Goal: Task Accomplishment & Management: Manage account settings

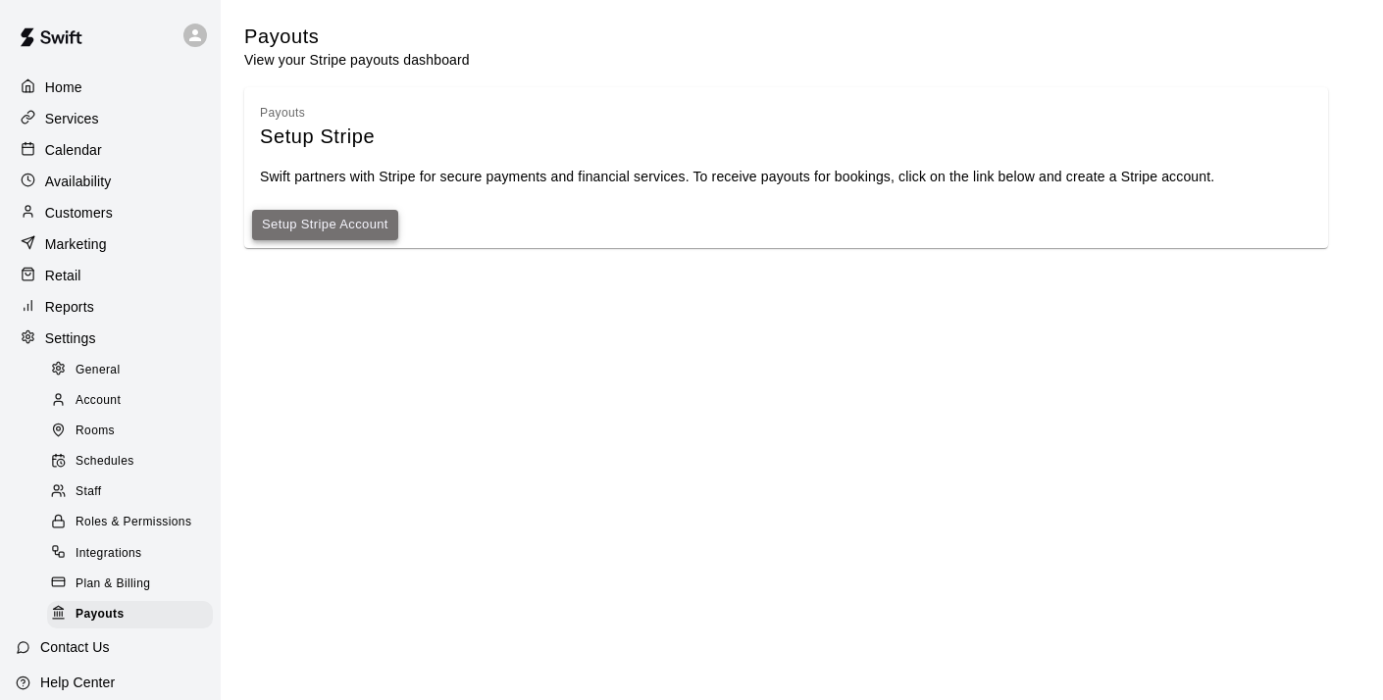
click at [378, 230] on link "Setup Stripe Account" at bounding box center [325, 225] width 127 height 23
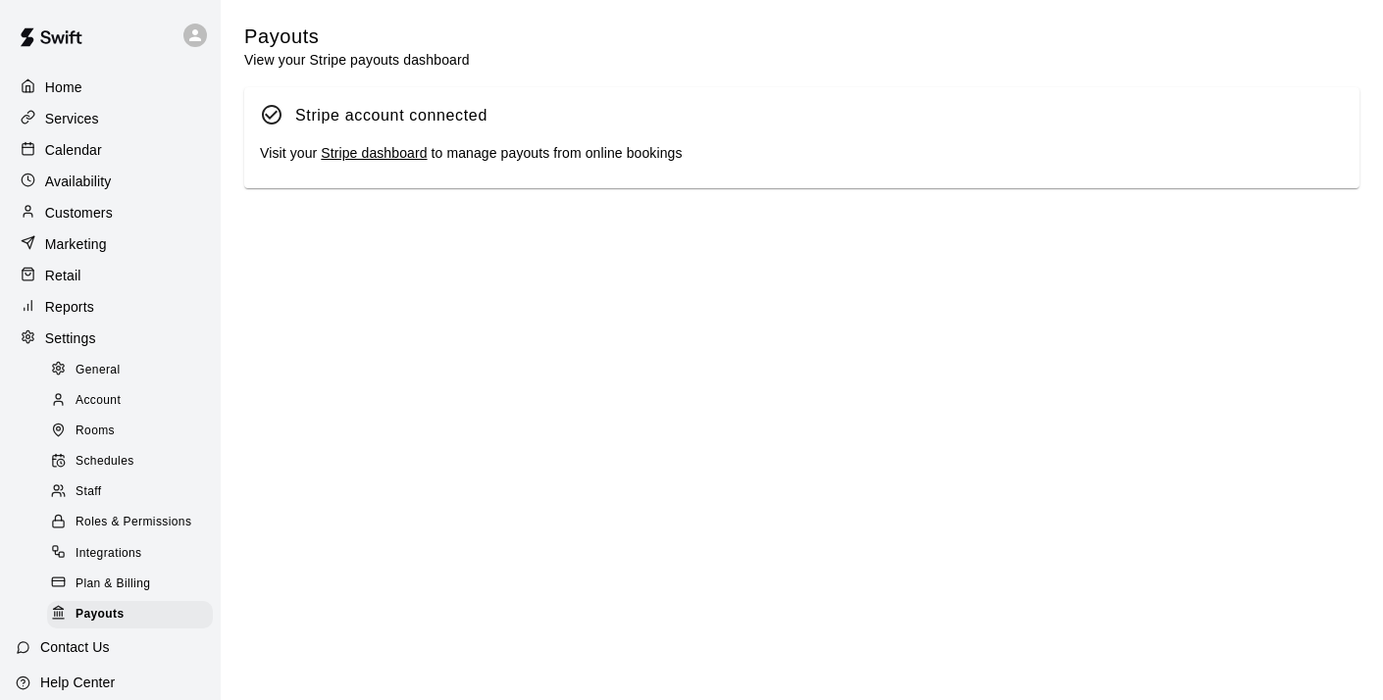
click at [103, 373] on span "General" at bounding box center [98, 371] width 45 height 20
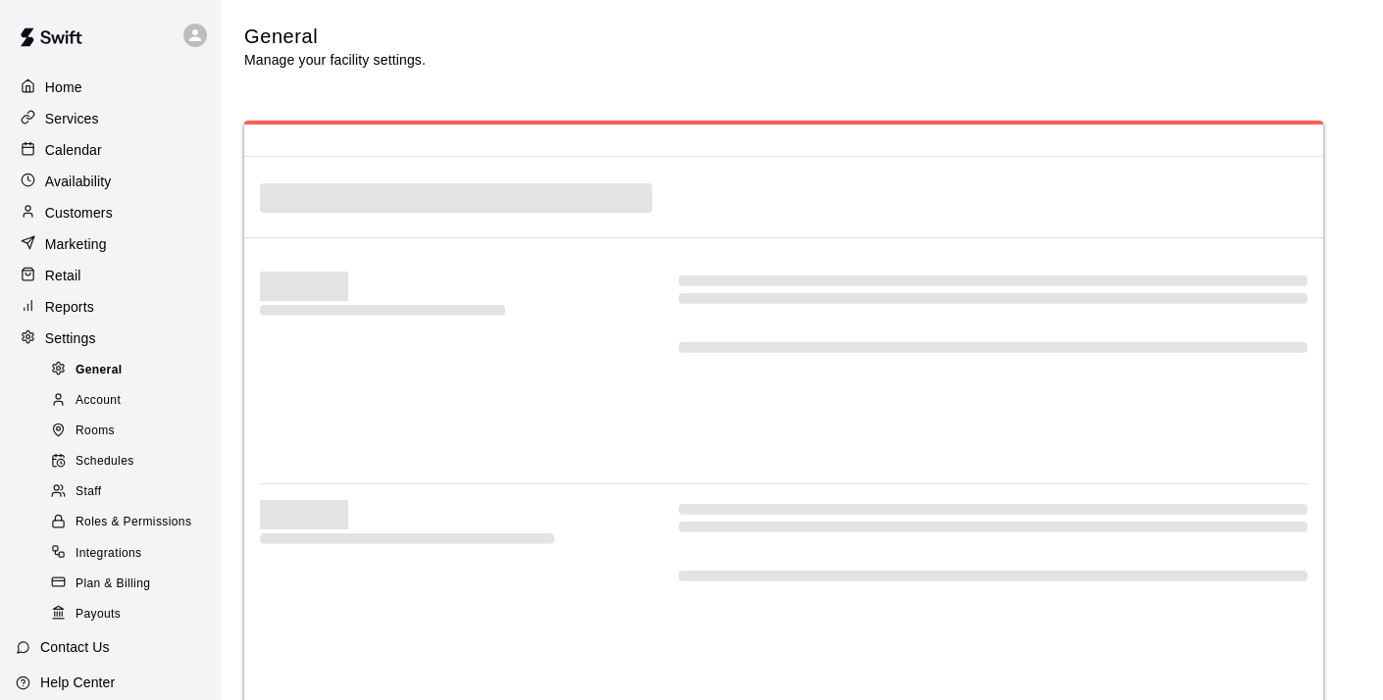
select select "**"
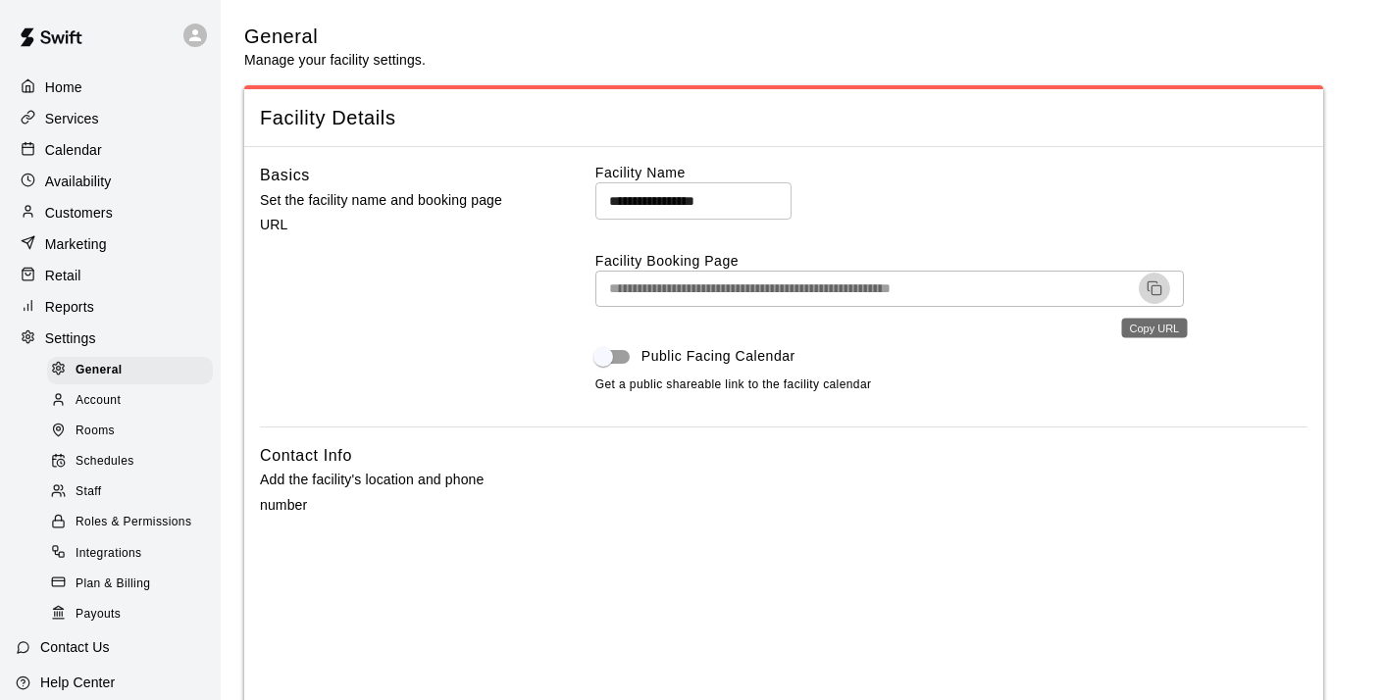
click at [1155, 284] on icon "Copy URL" at bounding box center [1155, 289] width 16 height 16
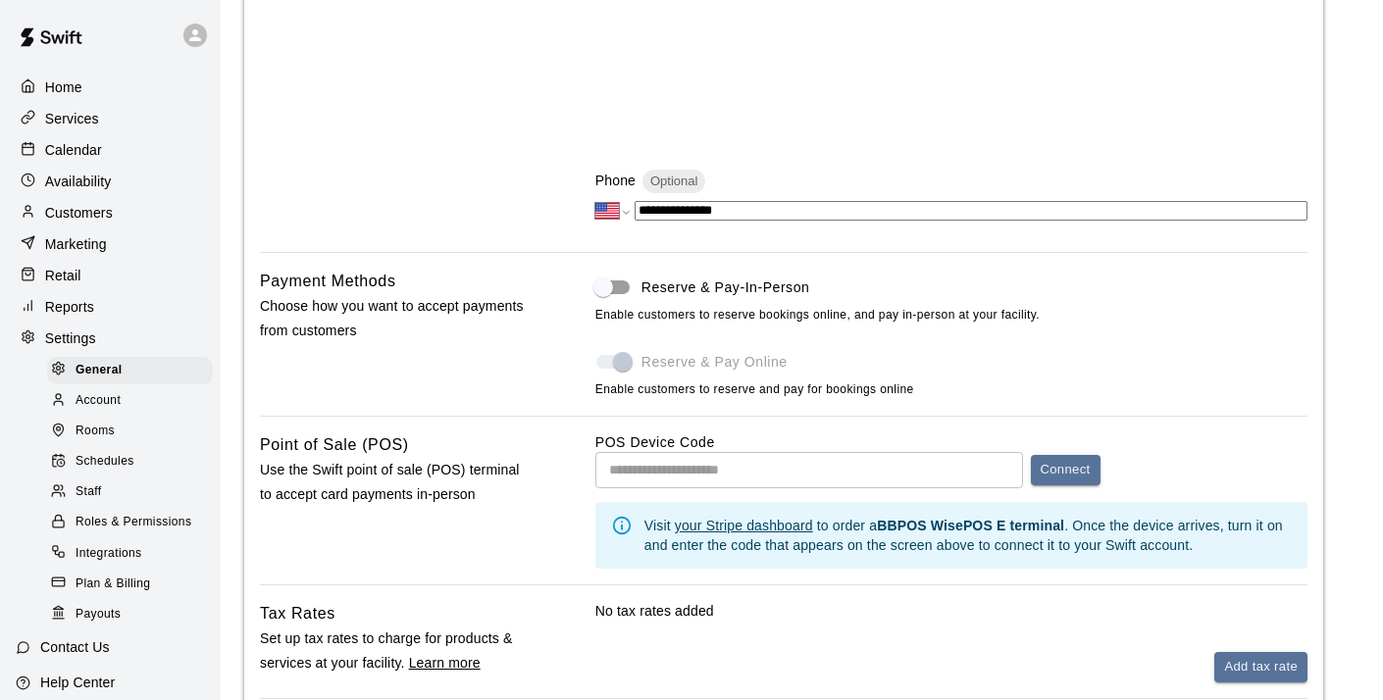
scroll to position [834, 0]
click at [623, 362] on span at bounding box center [612, 361] width 33 height 14
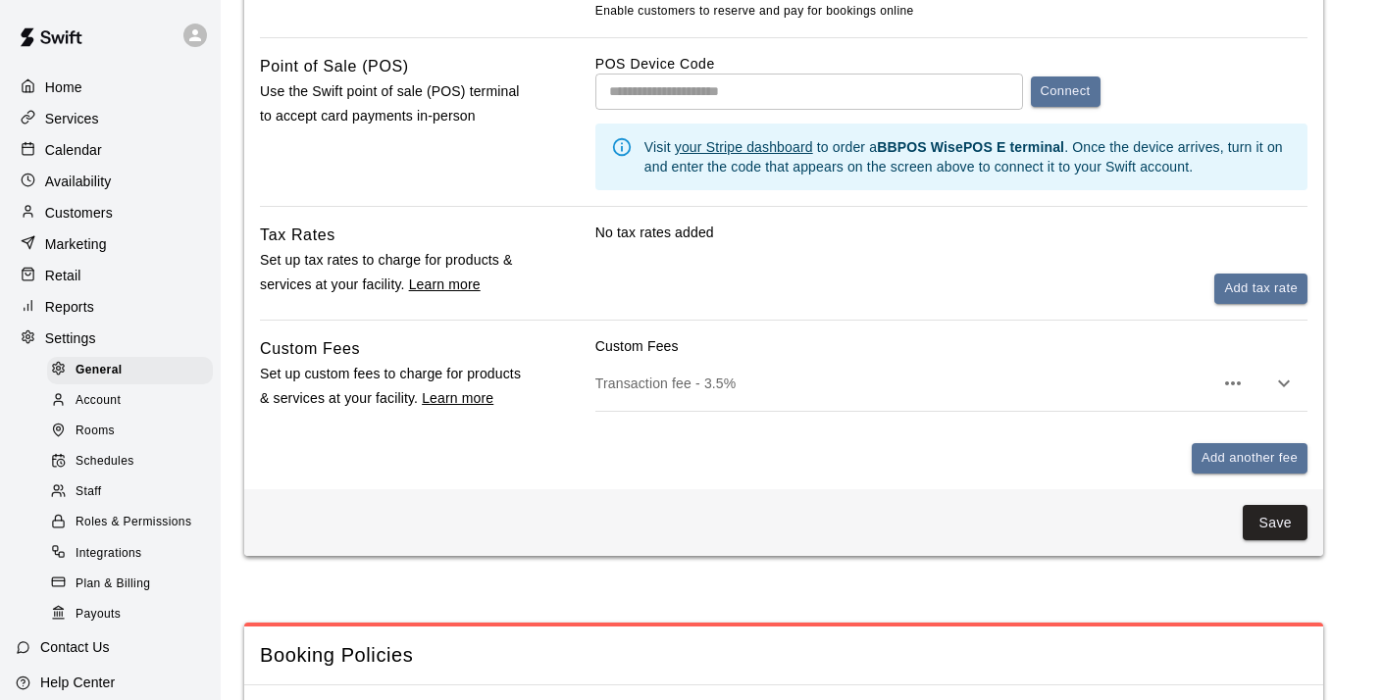
scroll to position [1235, 0]
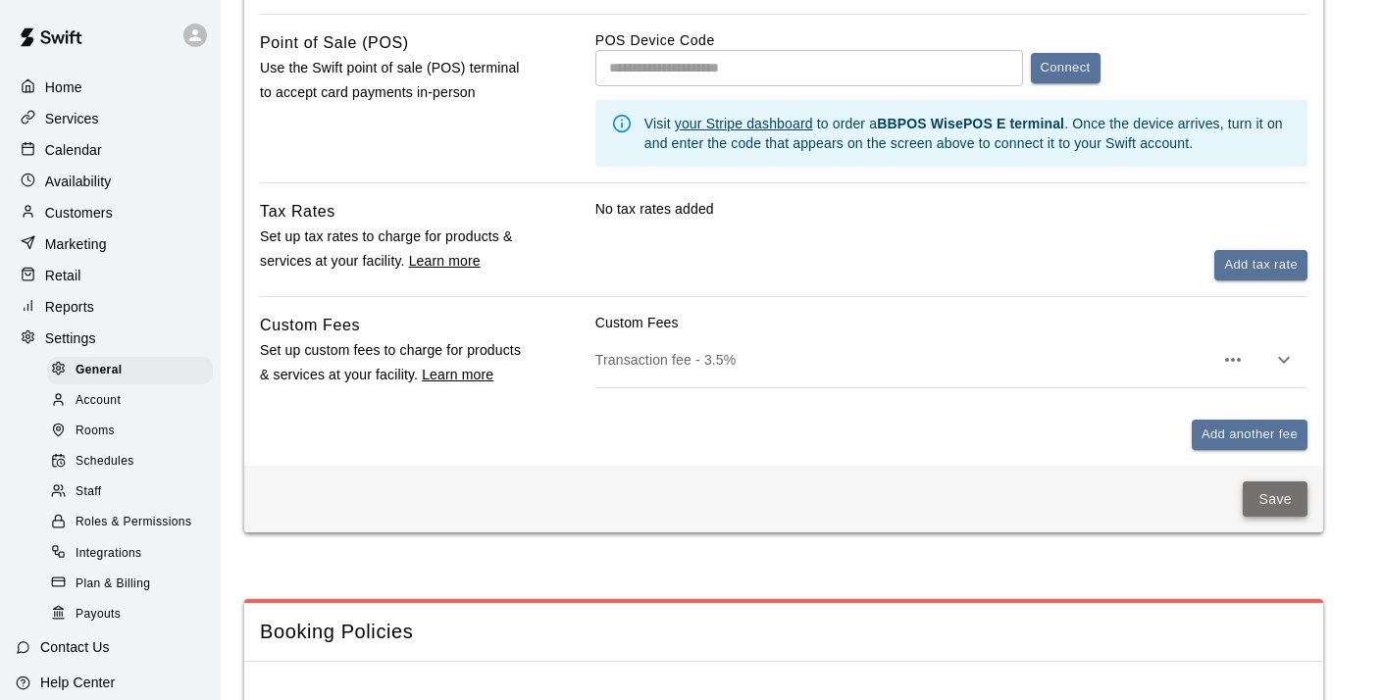
click at [1268, 492] on button "Save" at bounding box center [1275, 500] width 65 height 36
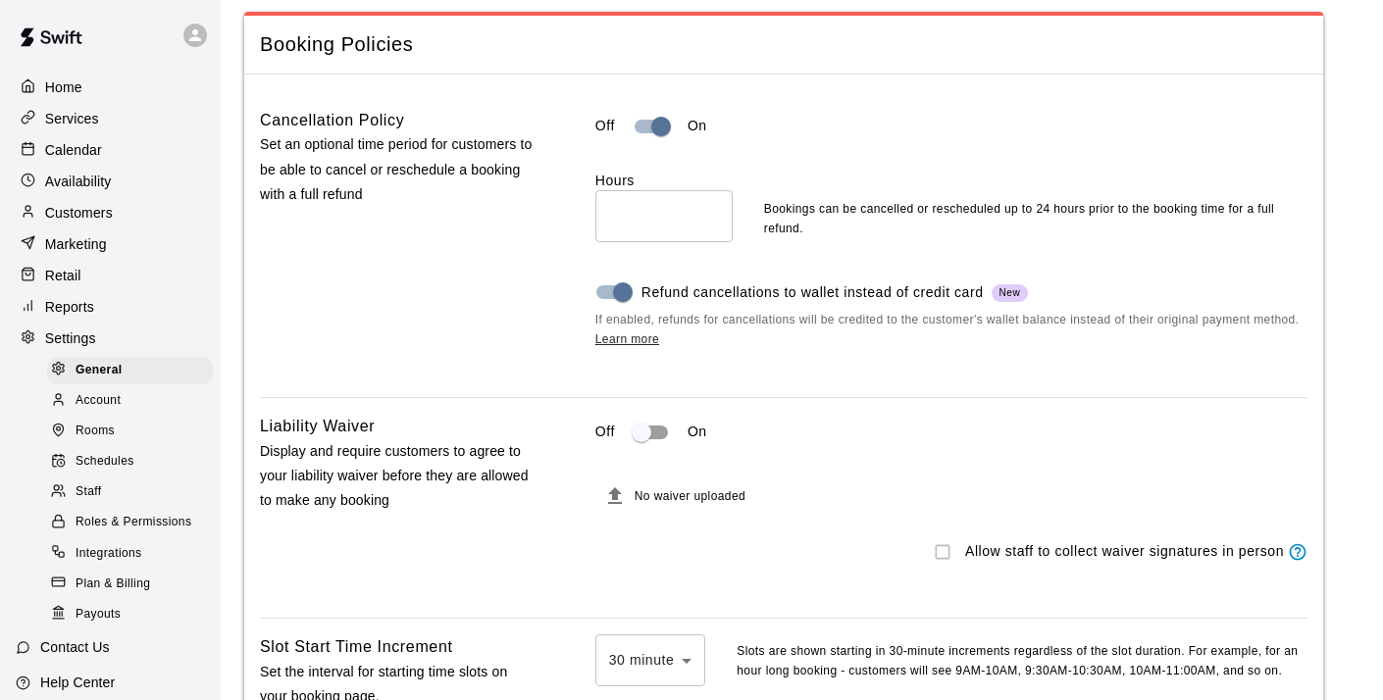
scroll to position [1924, 0]
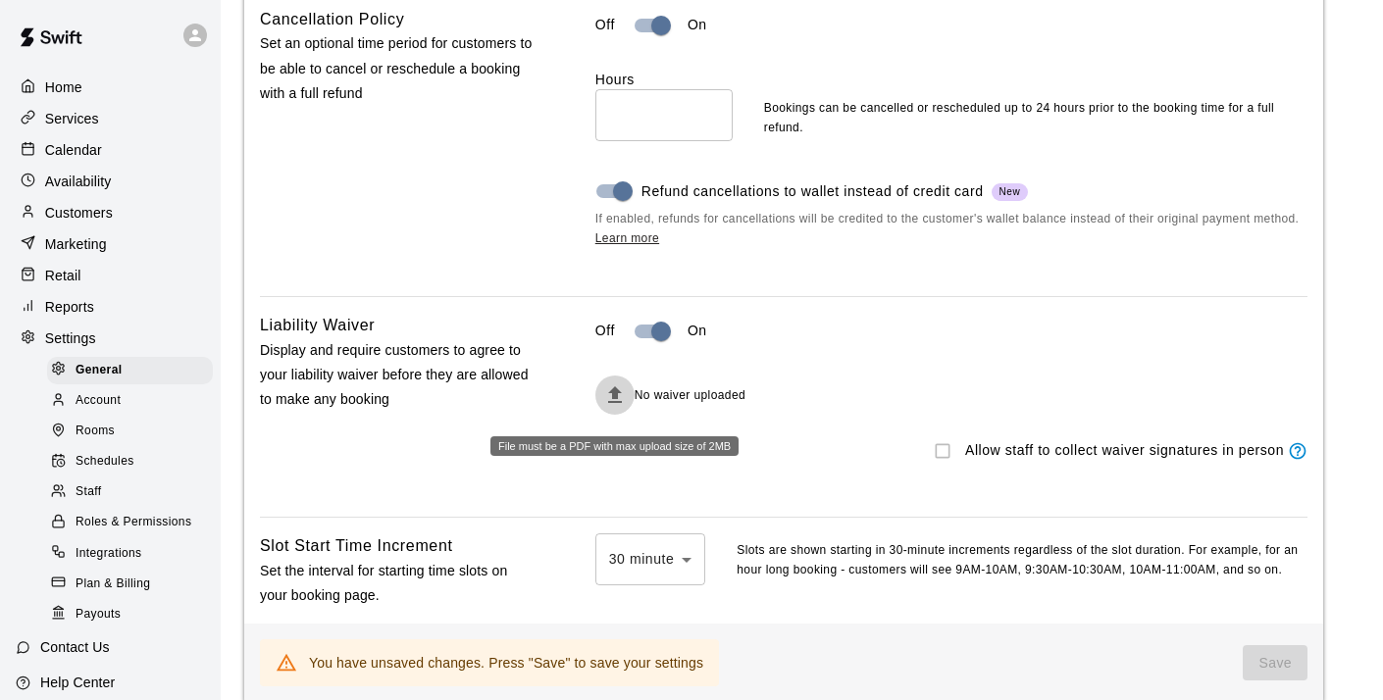
click at [615, 401] on icon "File must be a PDF with max upload size of 2MB" at bounding box center [615, 394] width 14 height 17
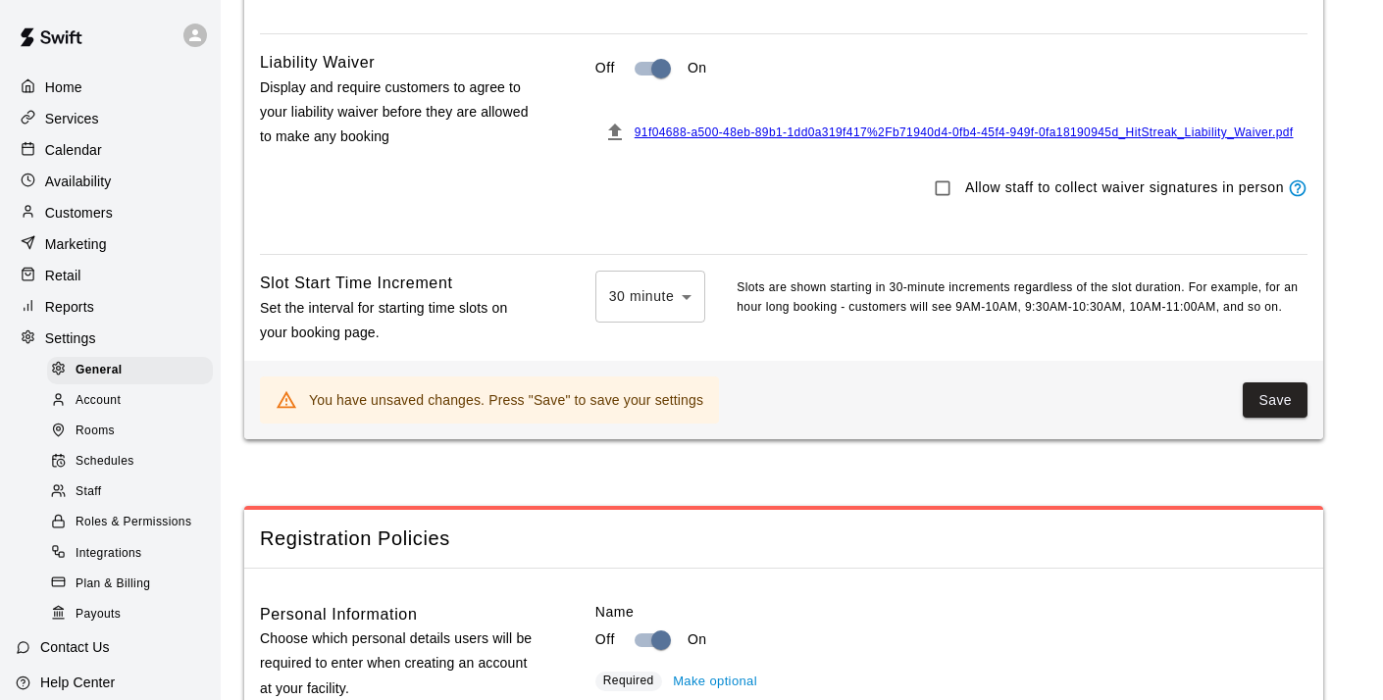
scroll to position [2209, 0]
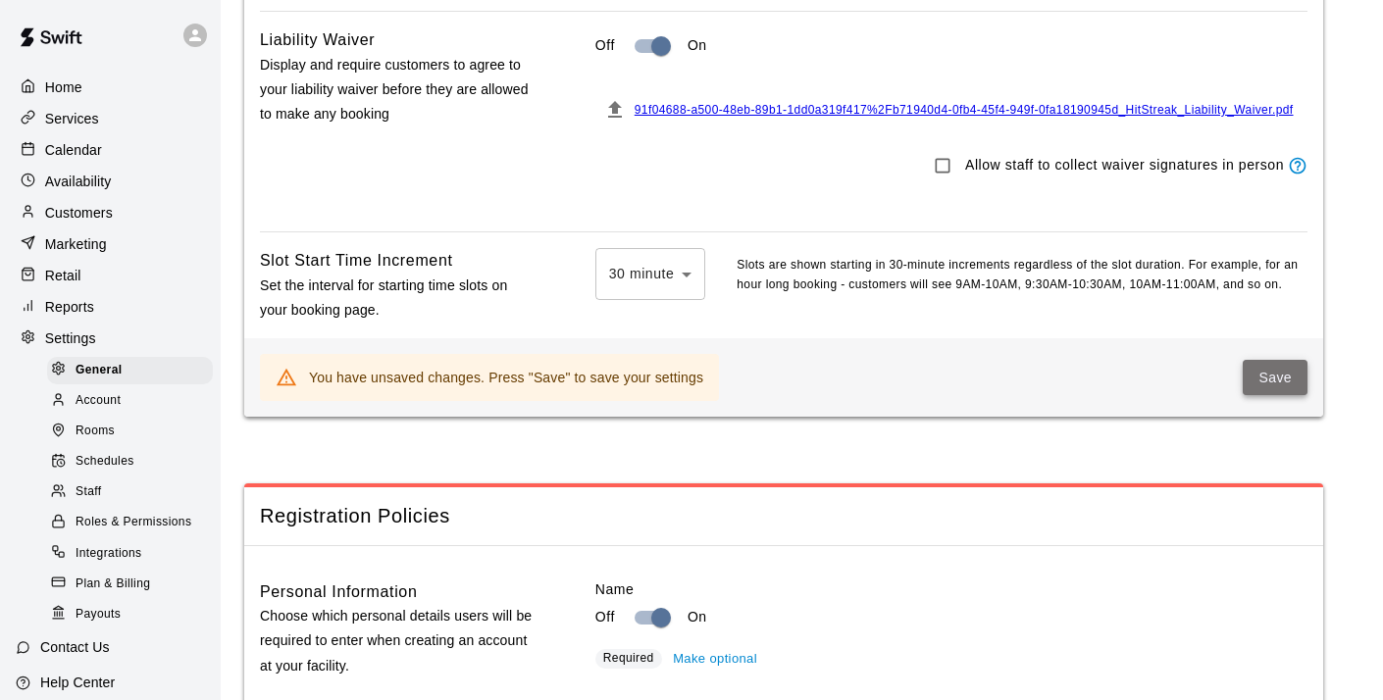
click at [1260, 384] on button "Save" at bounding box center [1275, 378] width 65 height 36
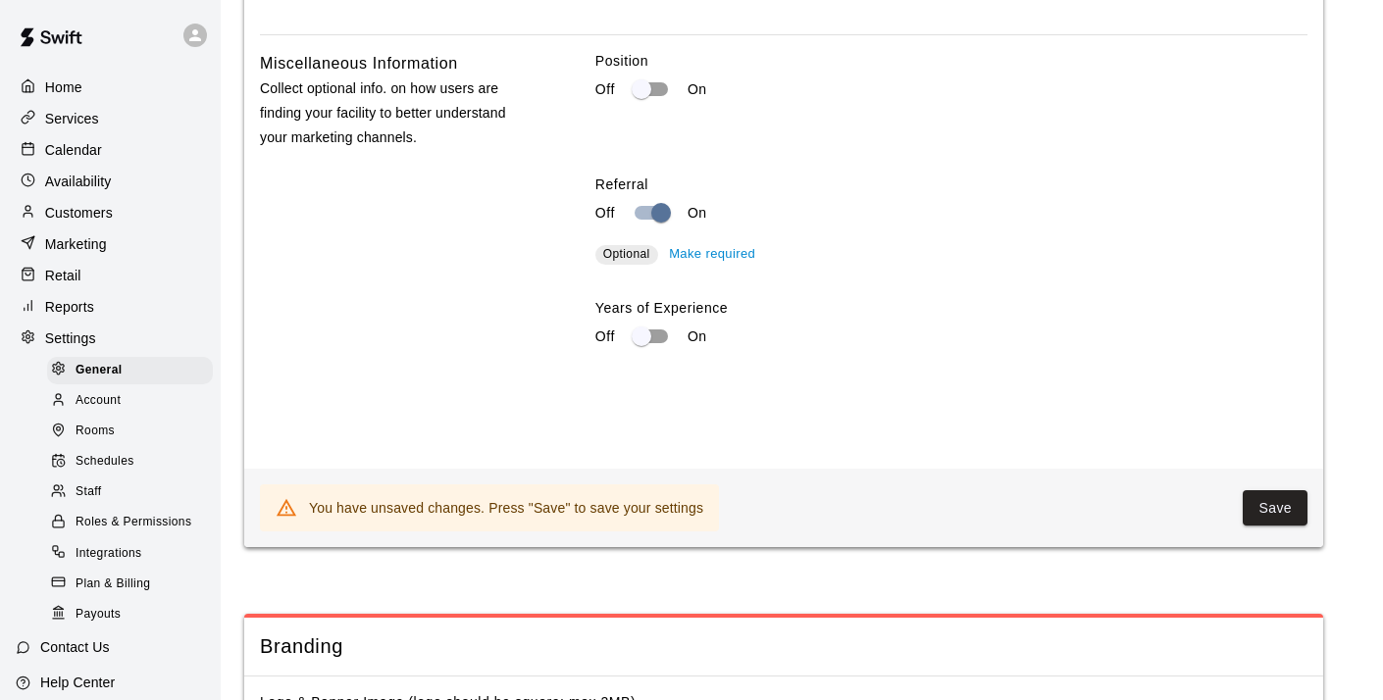
scroll to position [3779, 0]
click at [1253, 508] on button "Save" at bounding box center [1275, 509] width 65 height 36
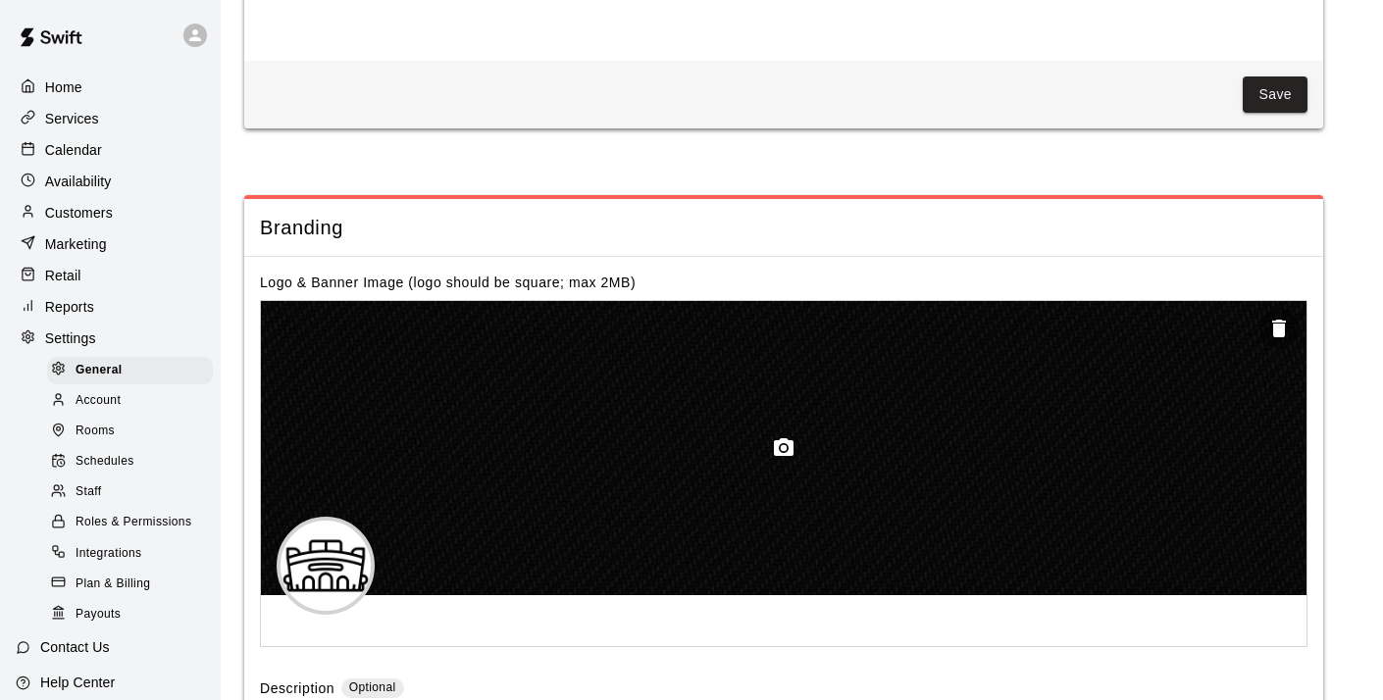
scroll to position [4199, 0]
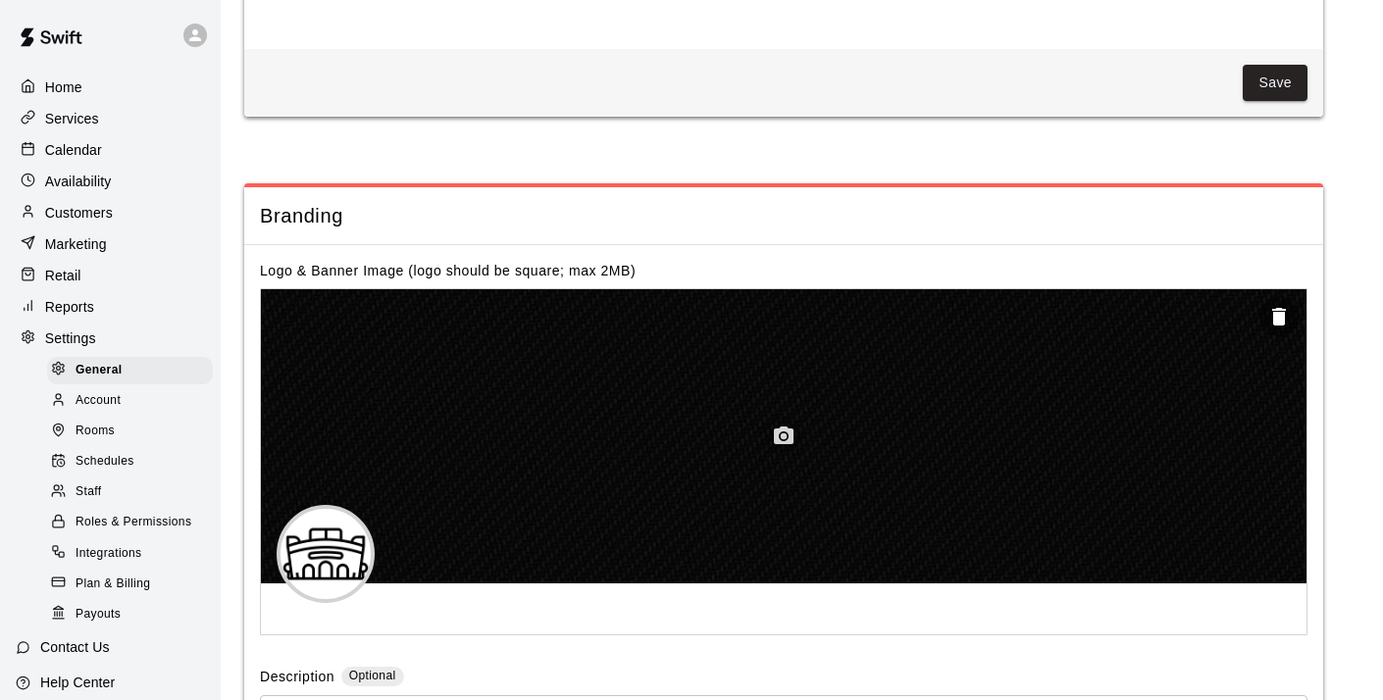
click at [787, 443] on icon "button" at bounding box center [784, 436] width 20 height 18
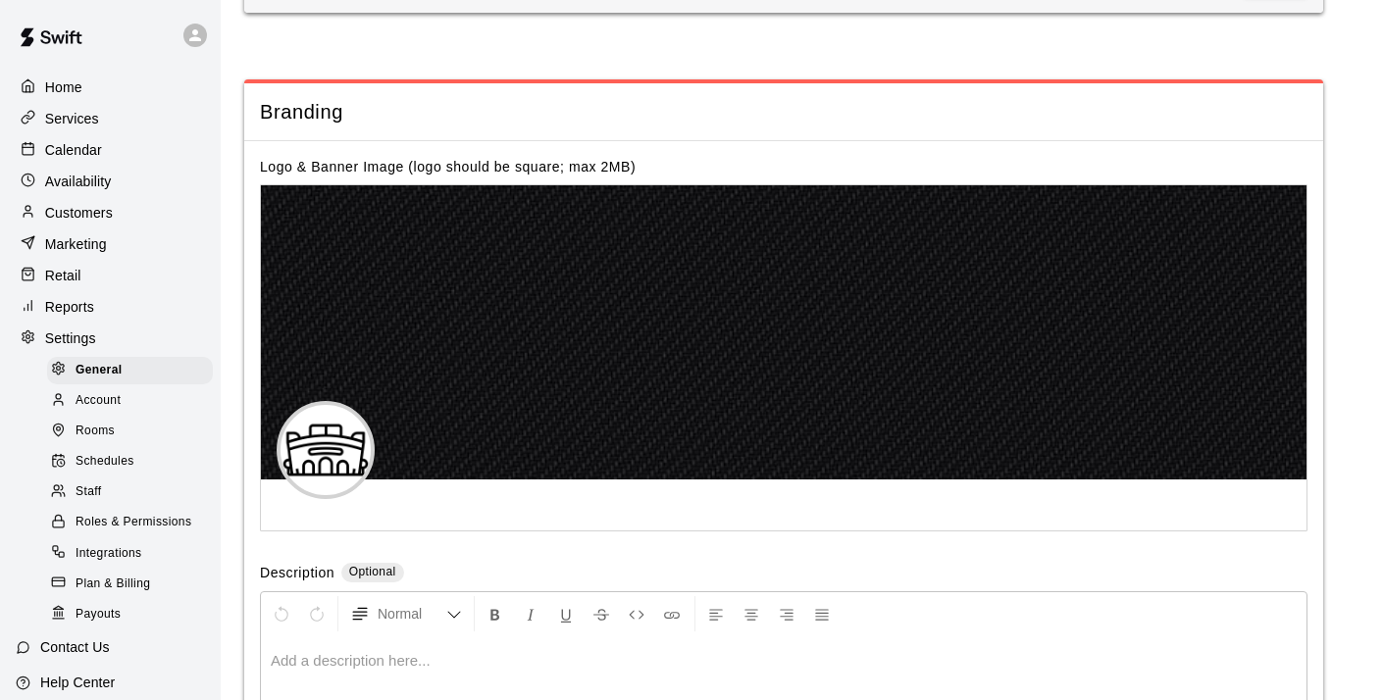
scroll to position [4304, 0]
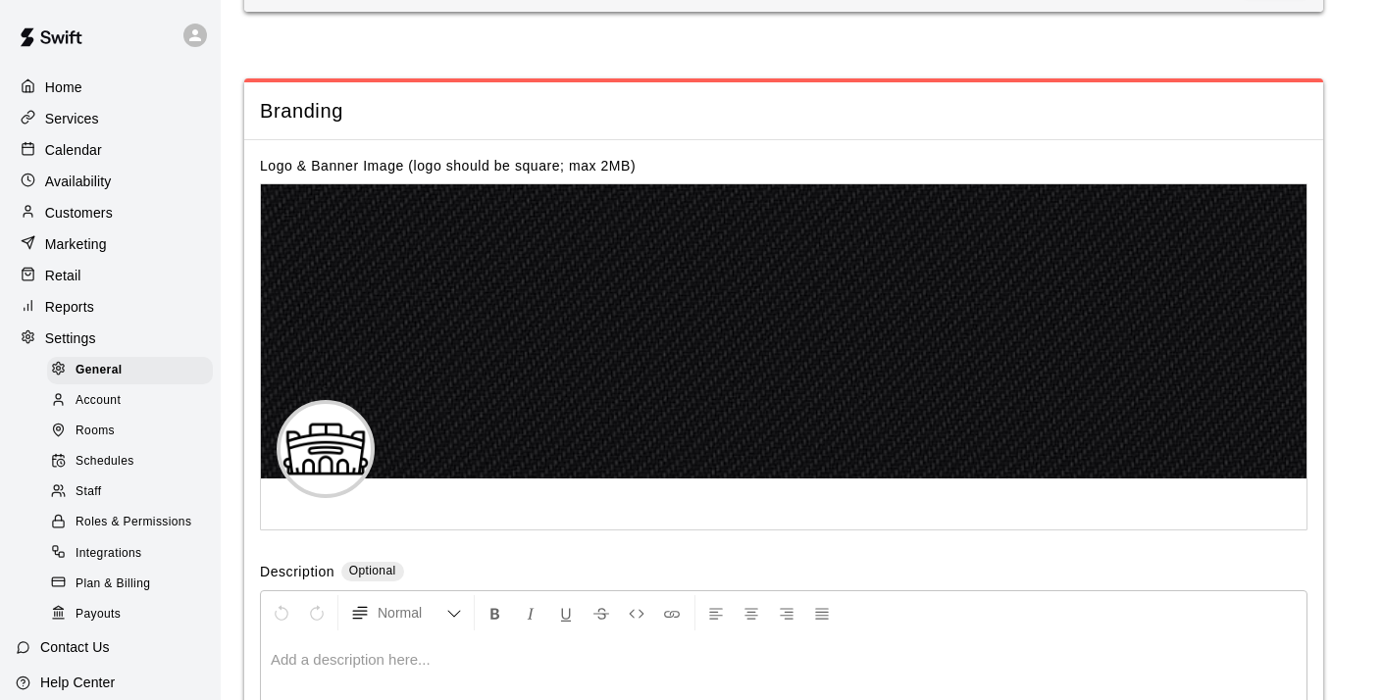
click at [603, 174] on label "Logo & Banner Image (logo should be square; max 2MB)" at bounding box center [448, 166] width 376 height 16
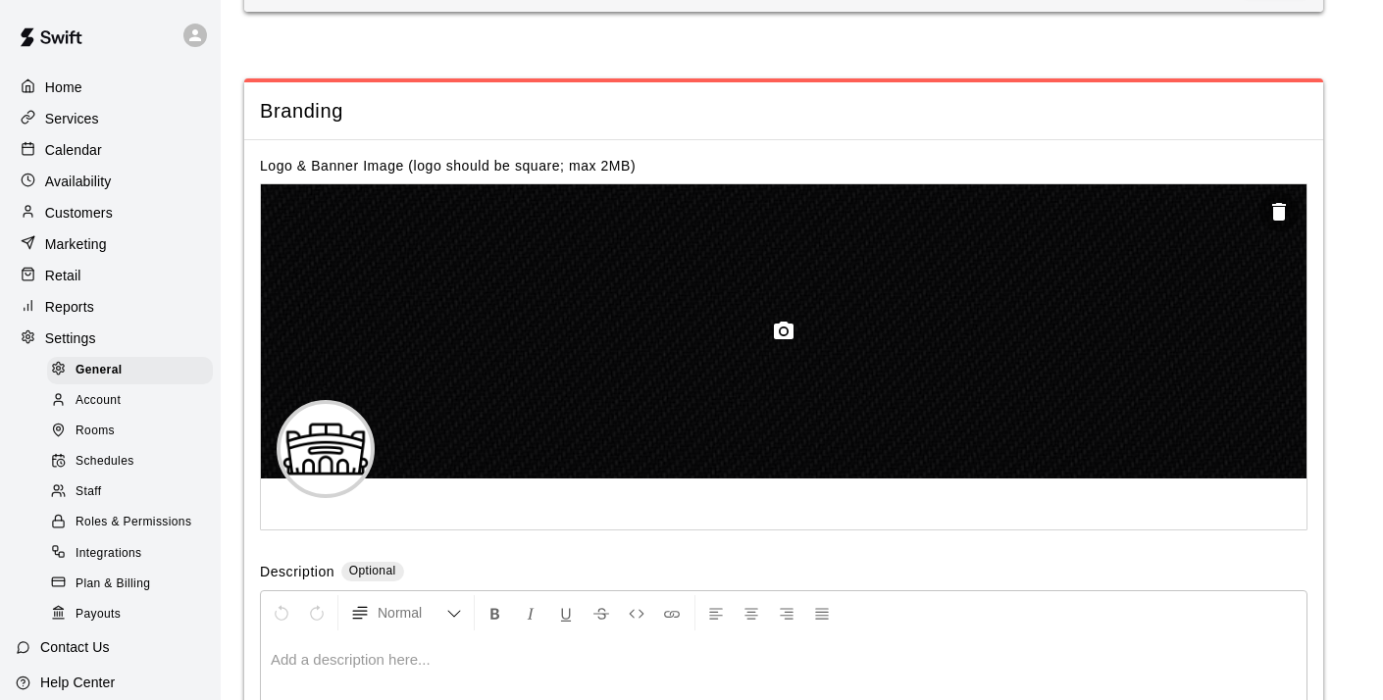
click at [665, 346] on div at bounding box center [784, 331] width 1046 height 294
click at [786, 339] on icon "button" at bounding box center [784, 331] width 20 height 18
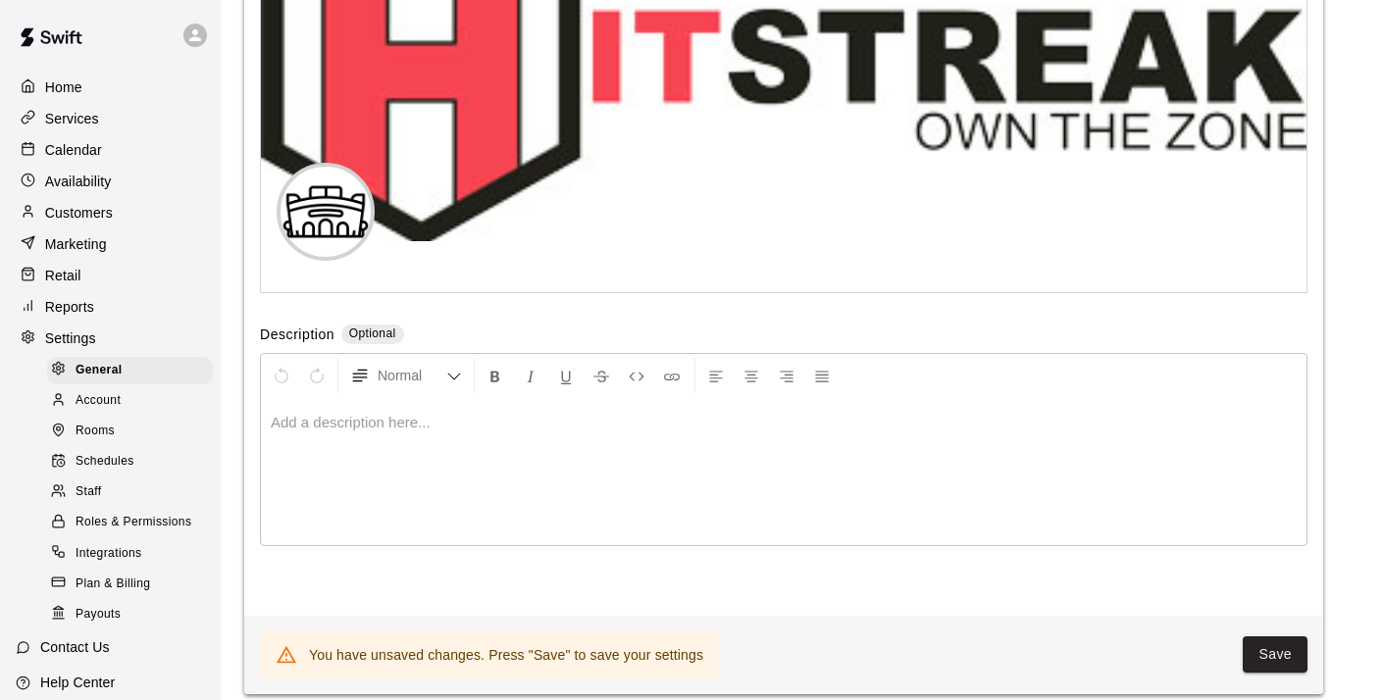
scroll to position [4540, 0]
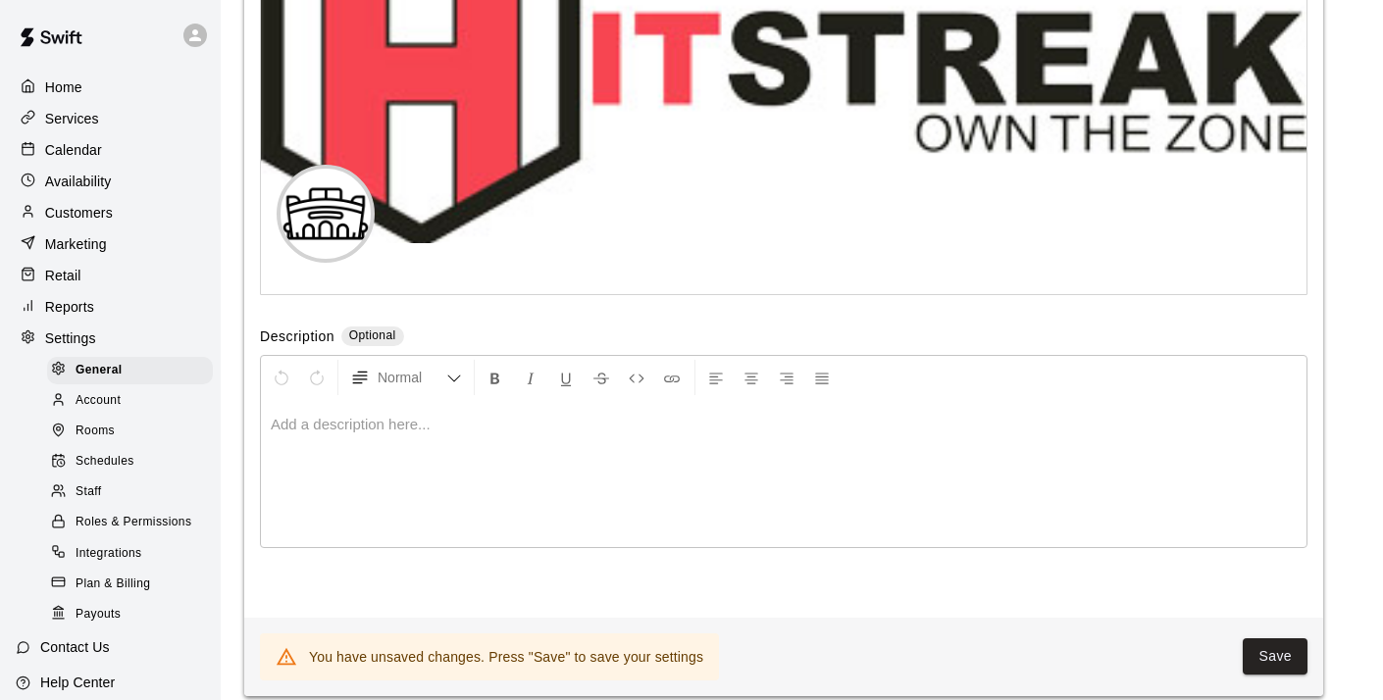
click at [404, 426] on div at bounding box center [784, 473] width 1046 height 147
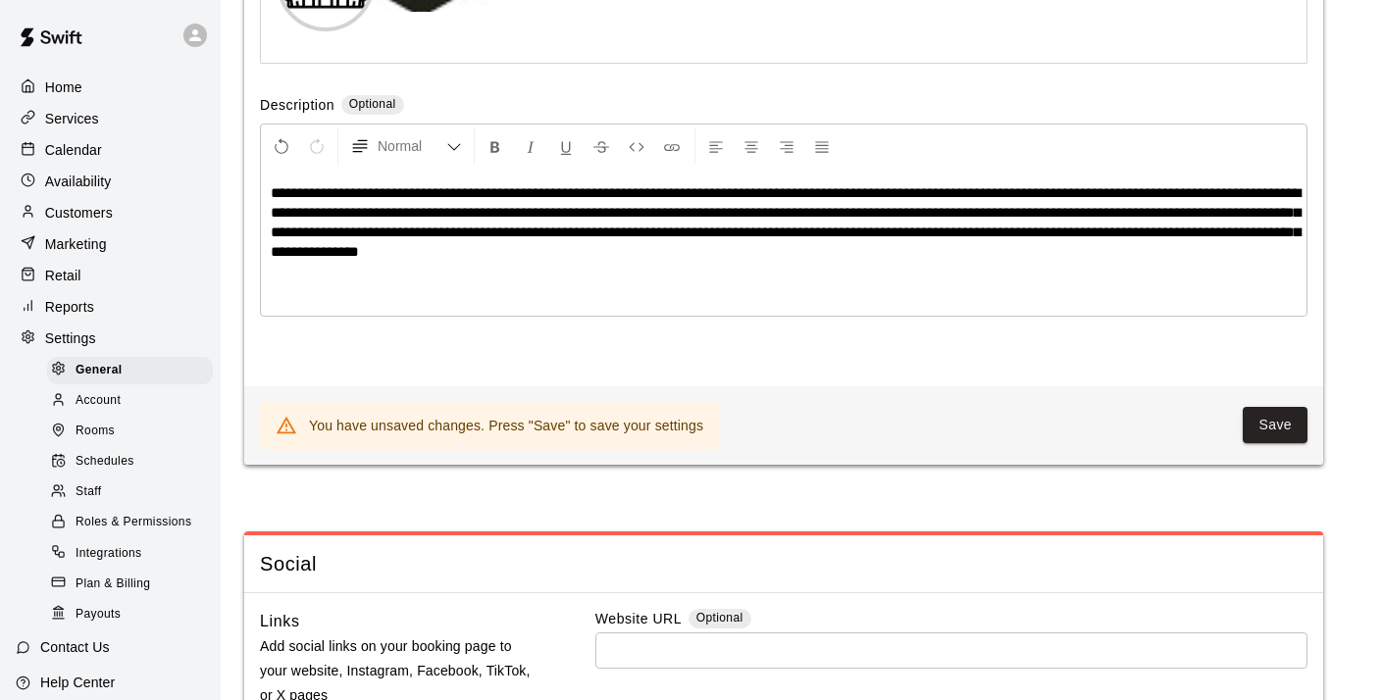
scroll to position [4772, 0]
click at [1260, 430] on button "Save" at bounding box center [1275, 424] width 65 height 36
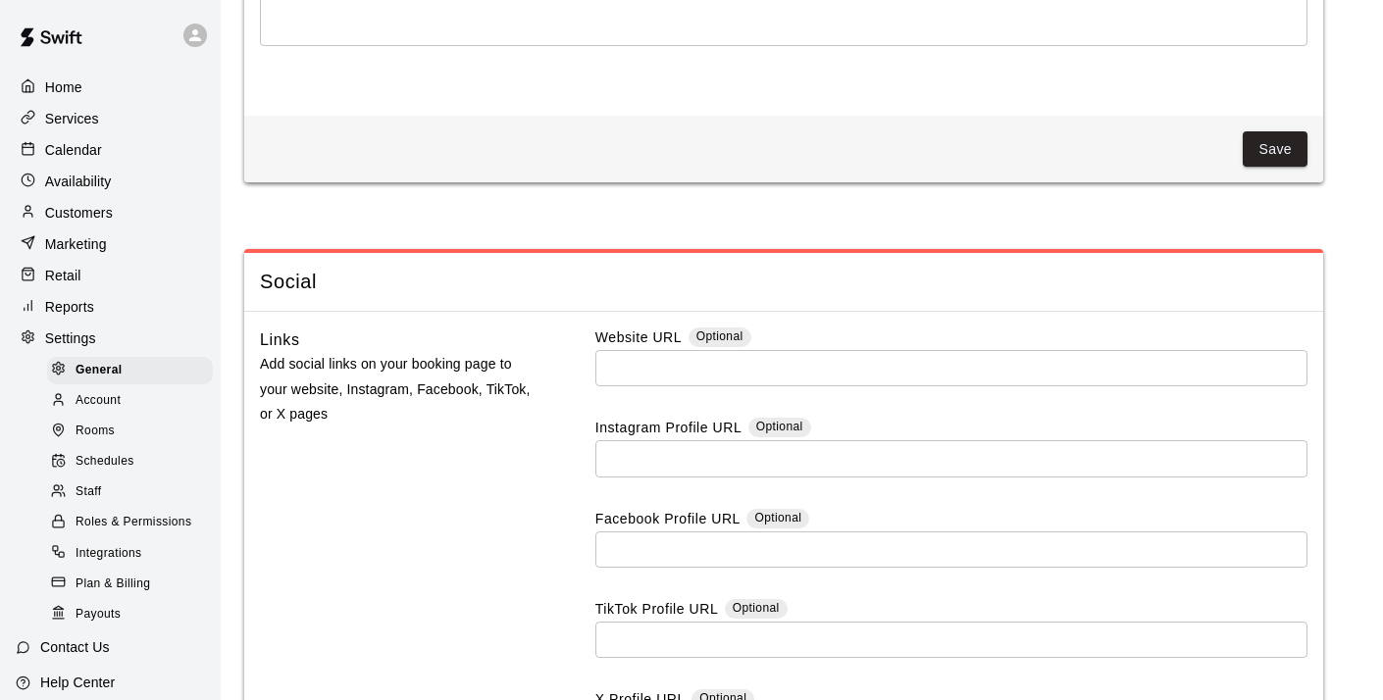
scroll to position [5043, 0]
click at [755, 386] on input "text" at bounding box center [951, 367] width 712 height 36
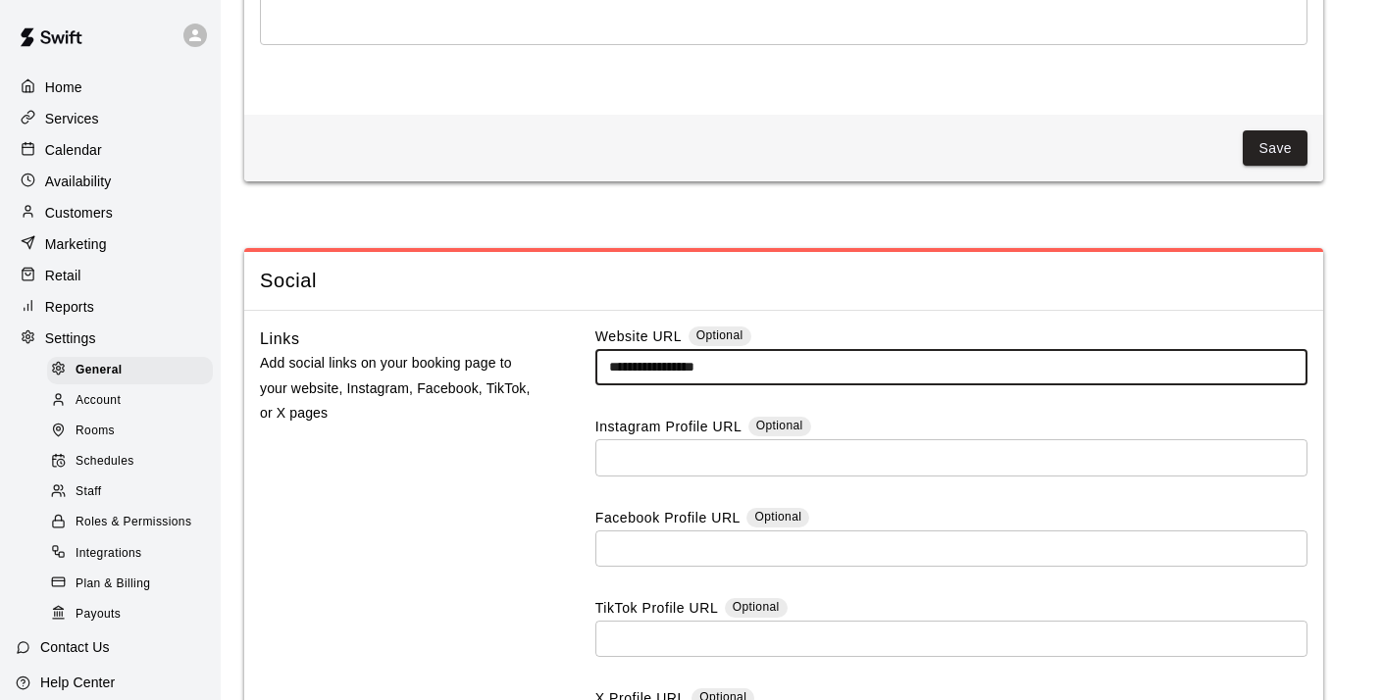
type input "**********"
click at [766, 386] on input "text" at bounding box center [951, 367] width 712 height 36
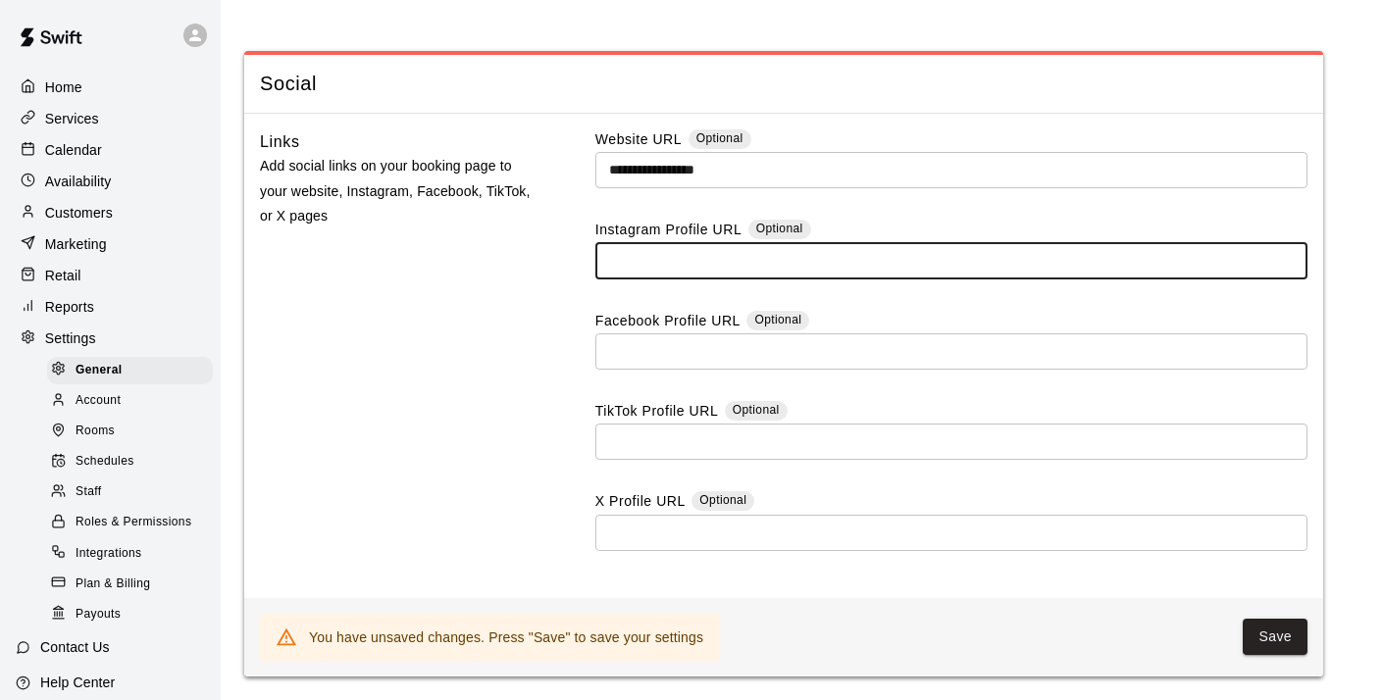
scroll to position [5256, 0]
click at [1272, 630] on button "Save" at bounding box center [1275, 637] width 65 height 36
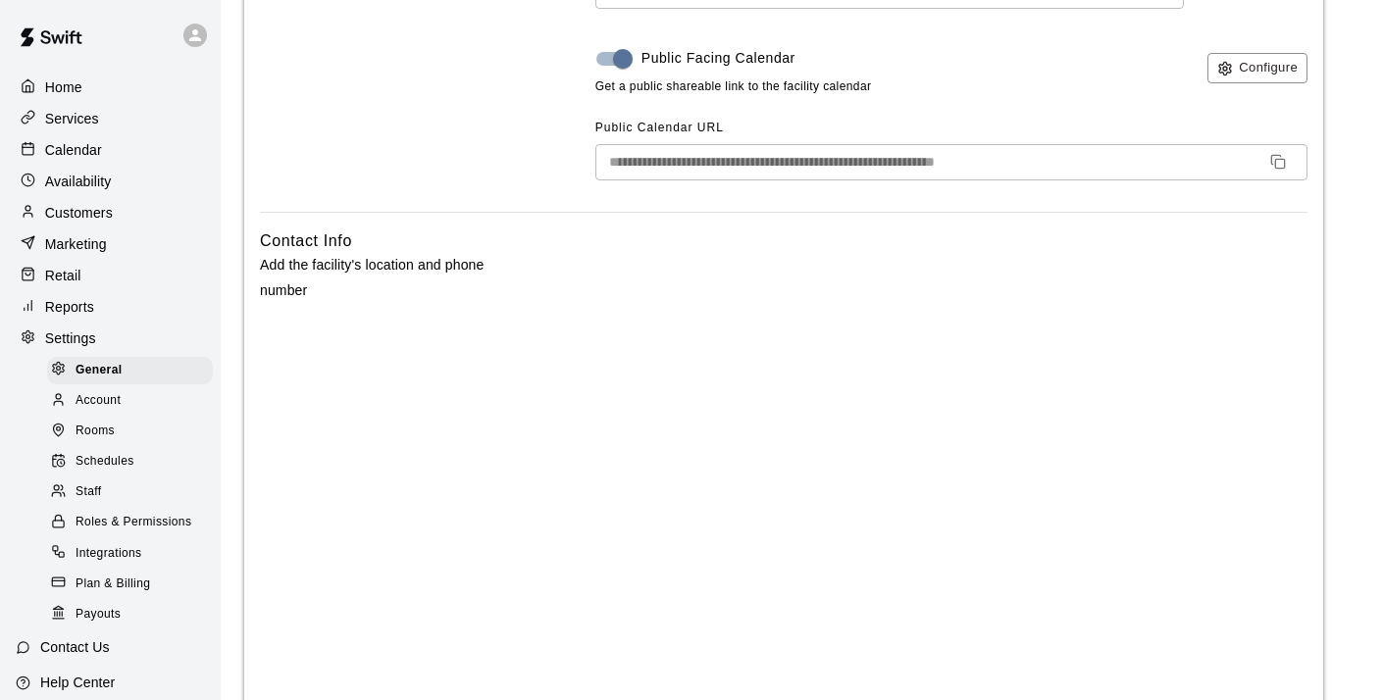
scroll to position [0, 0]
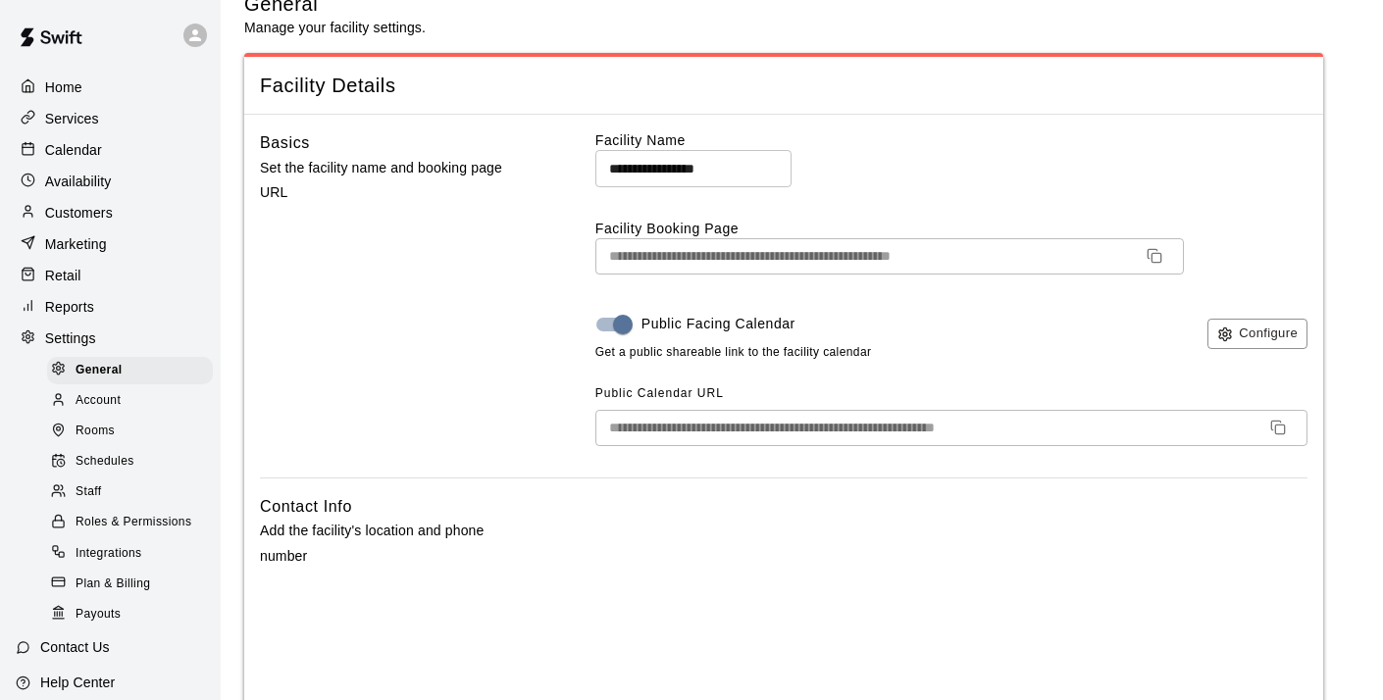
scroll to position [40, 0]
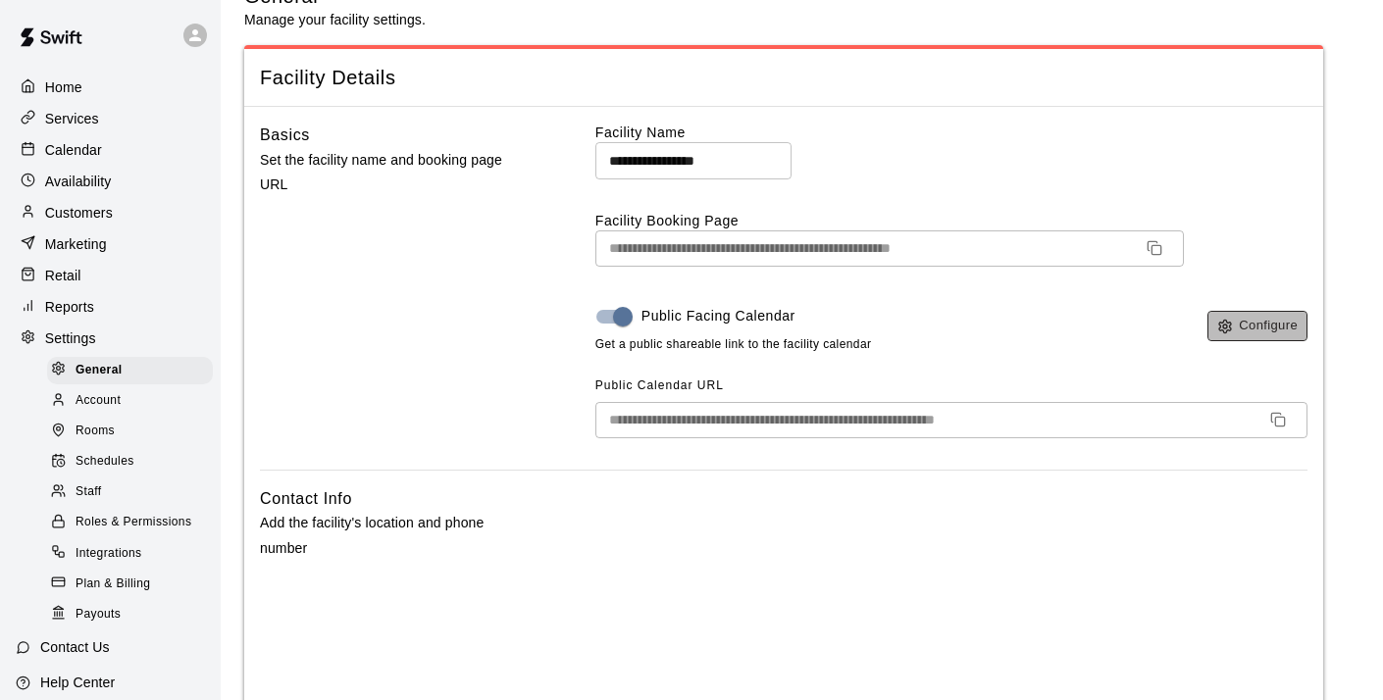
click at [1260, 323] on button "Configure" at bounding box center [1258, 326] width 100 height 30
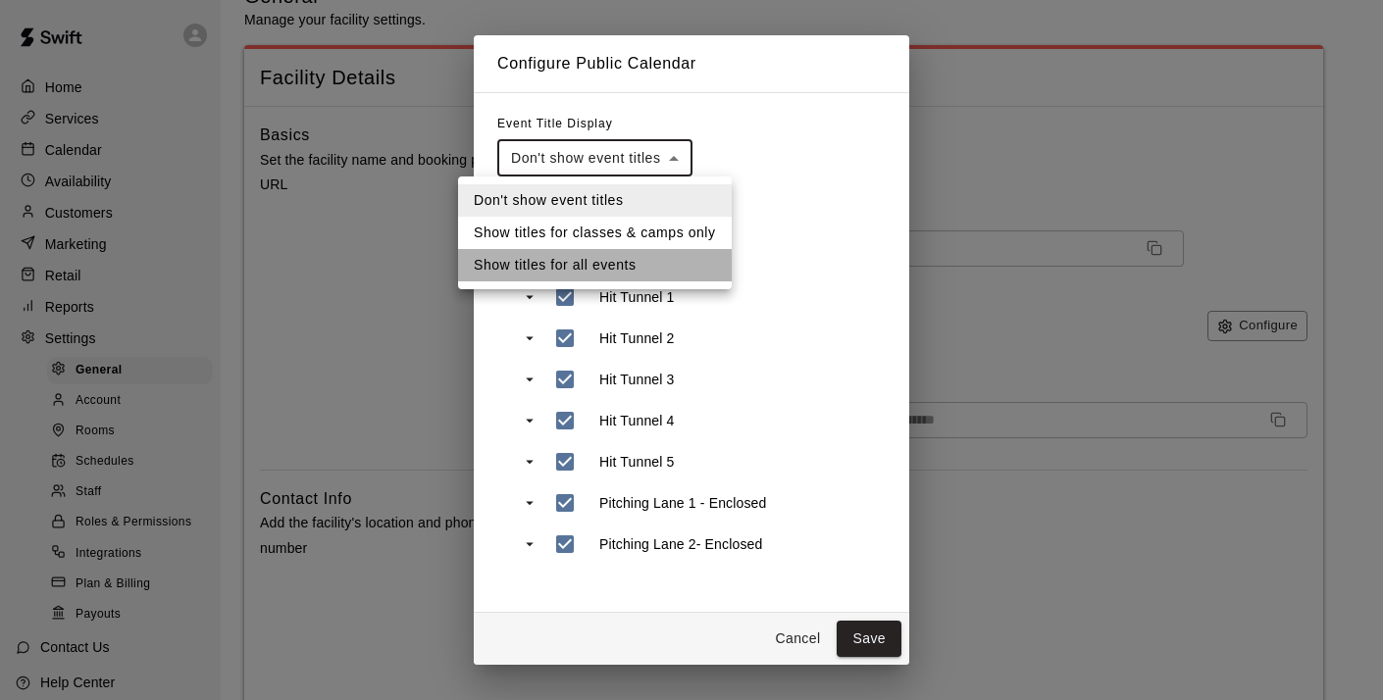
click at [621, 263] on li "Show titles for all events" at bounding box center [595, 265] width 274 height 32
type input "**********"
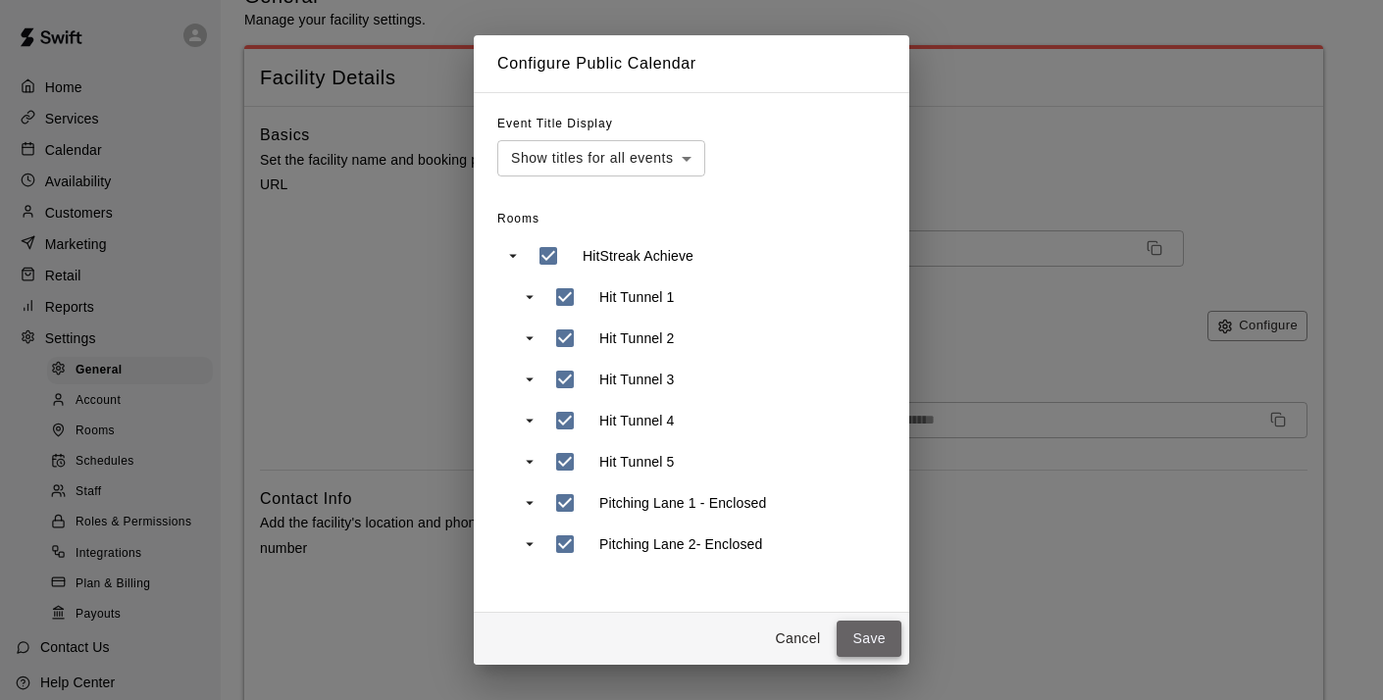
click at [867, 641] on button "Save" at bounding box center [869, 639] width 65 height 36
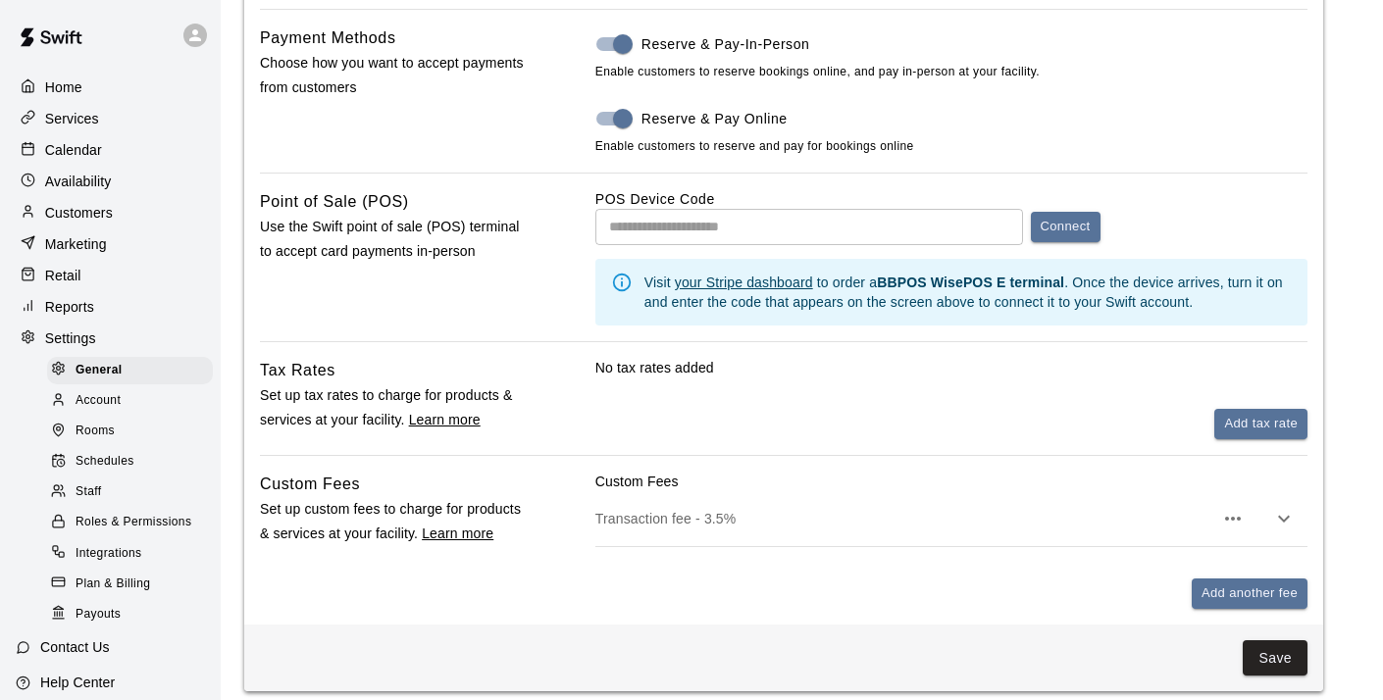
scroll to position [1077, 0]
click at [93, 391] on span "Account" at bounding box center [98, 401] width 45 height 20
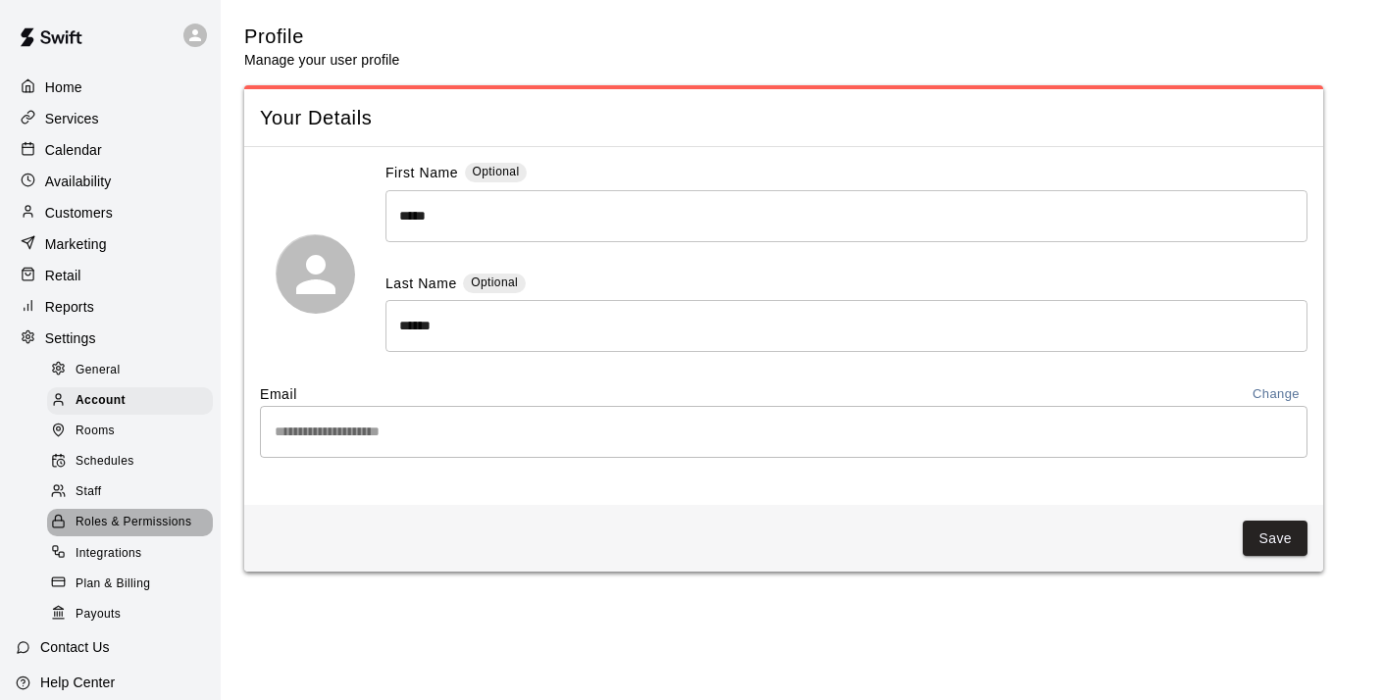
click at [112, 519] on span "Roles & Permissions" at bounding box center [134, 523] width 116 height 20
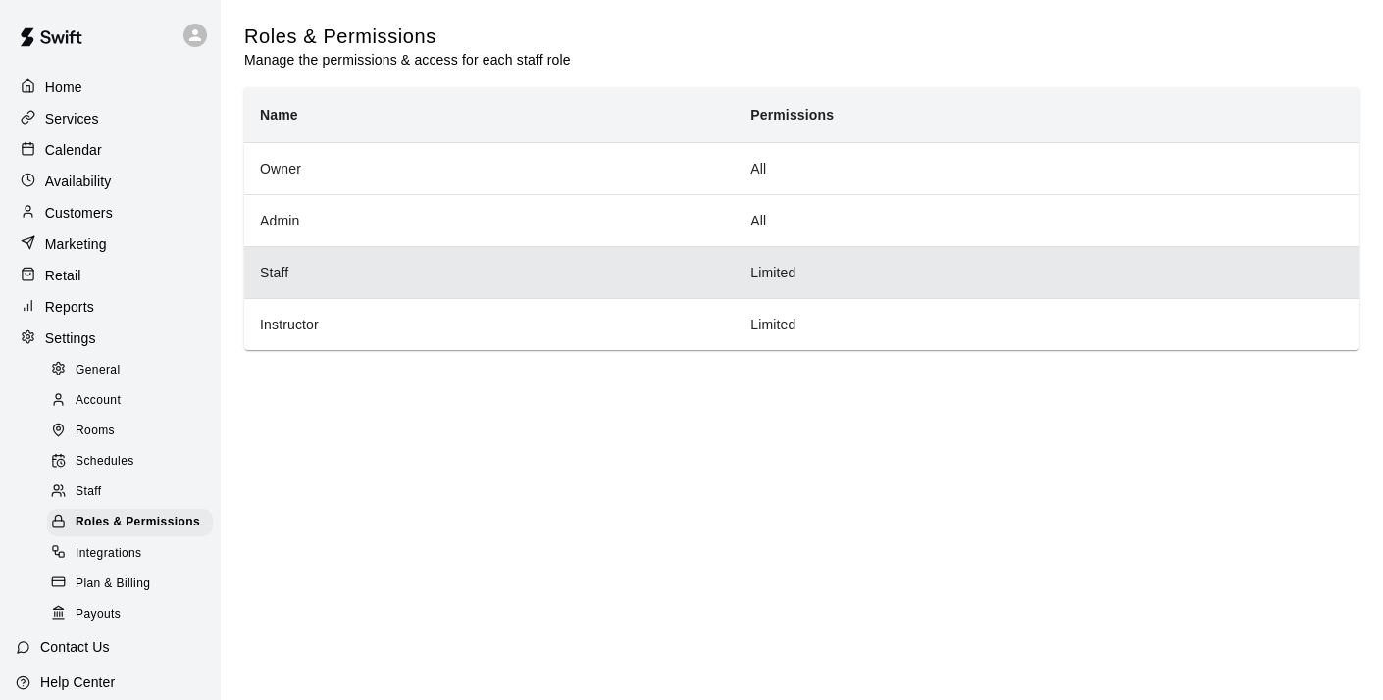
click at [764, 273] on td "Limited" at bounding box center [1047, 272] width 625 height 52
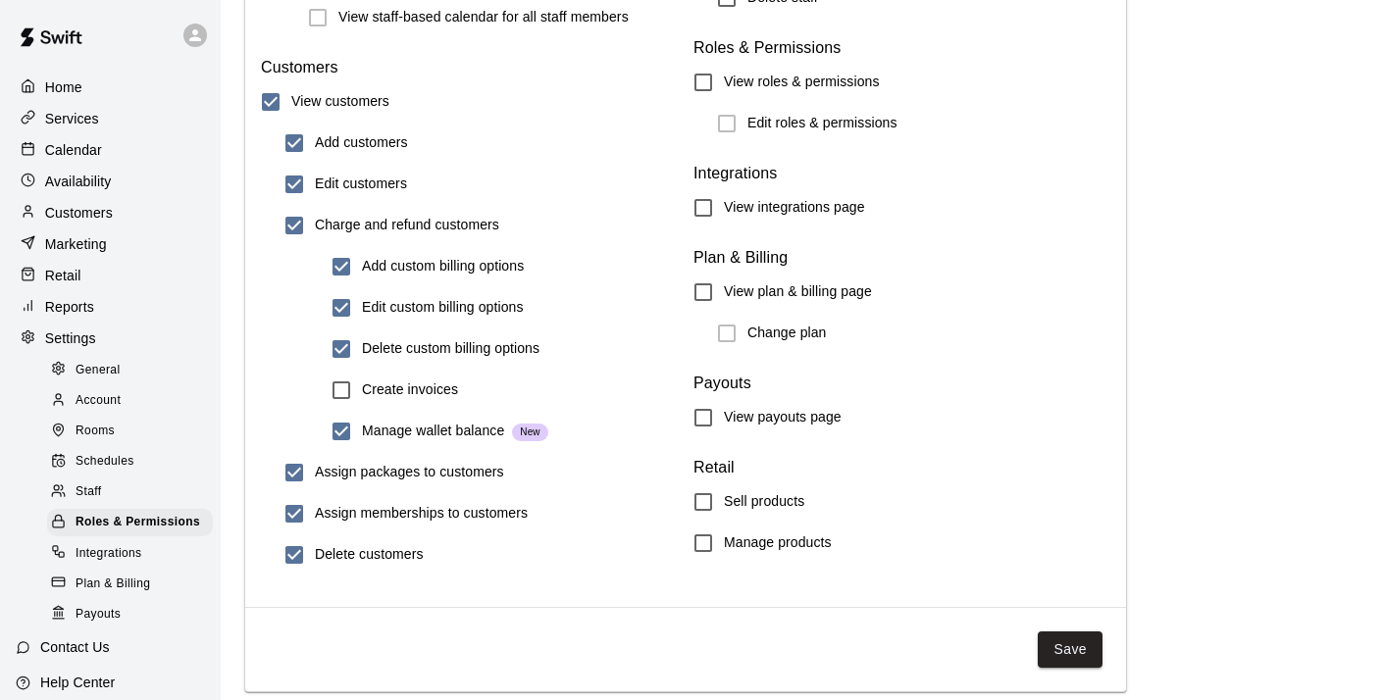
scroll to position [82, 0]
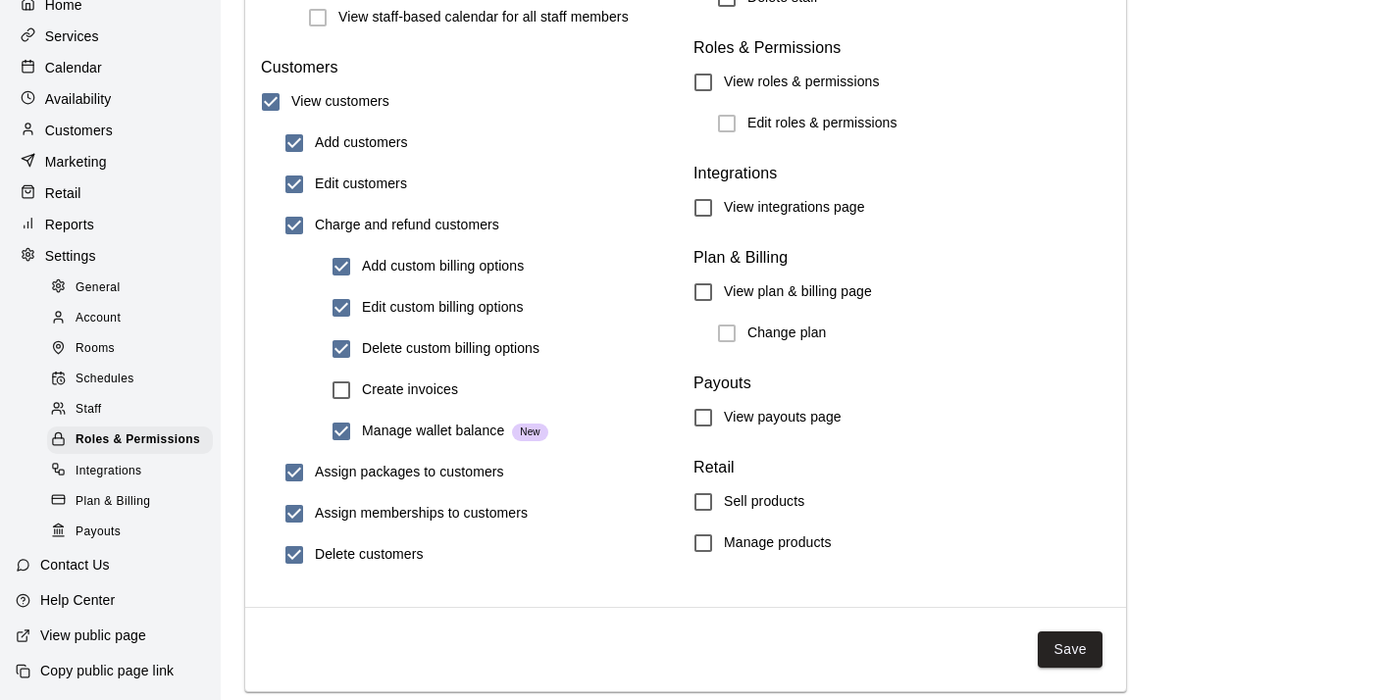
click at [77, 635] on p "View public page" at bounding box center [93, 636] width 106 height 20
click at [109, 289] on span "General" at bounding box center [98, 289] width 45 height 20
select select "**"
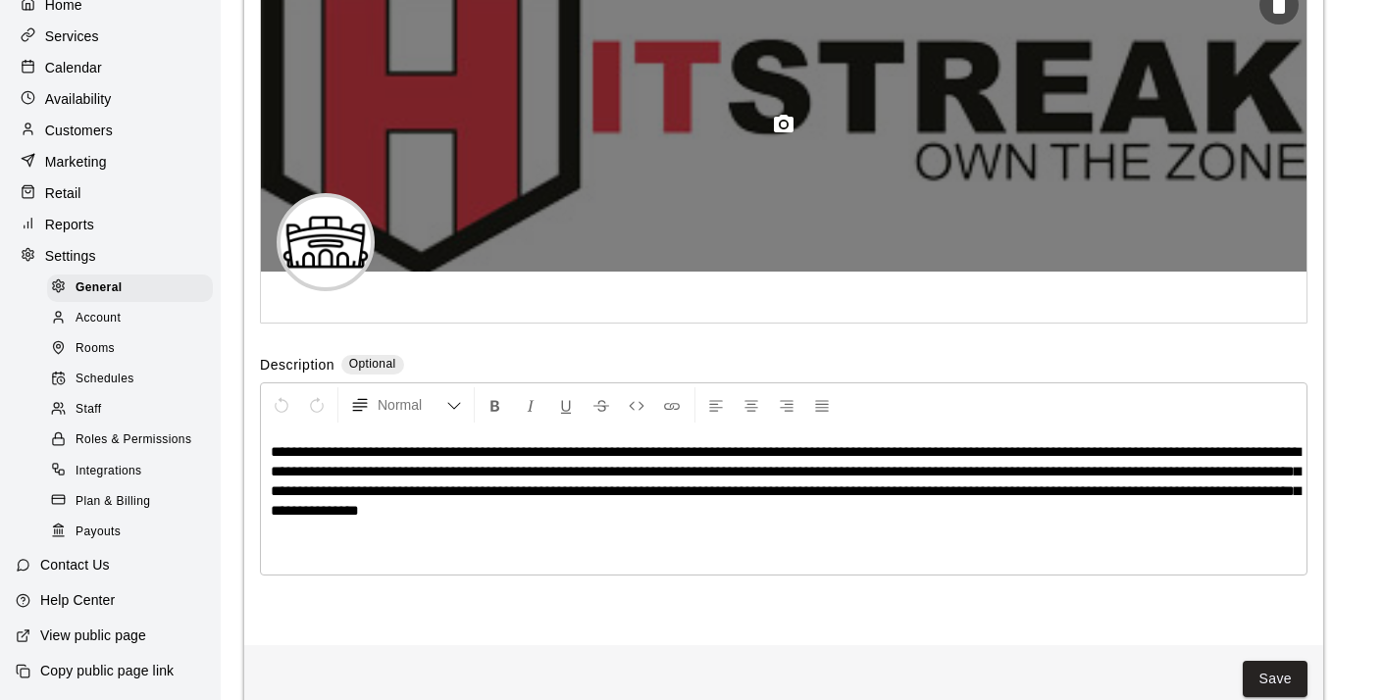
scroll to position [4327, 0]
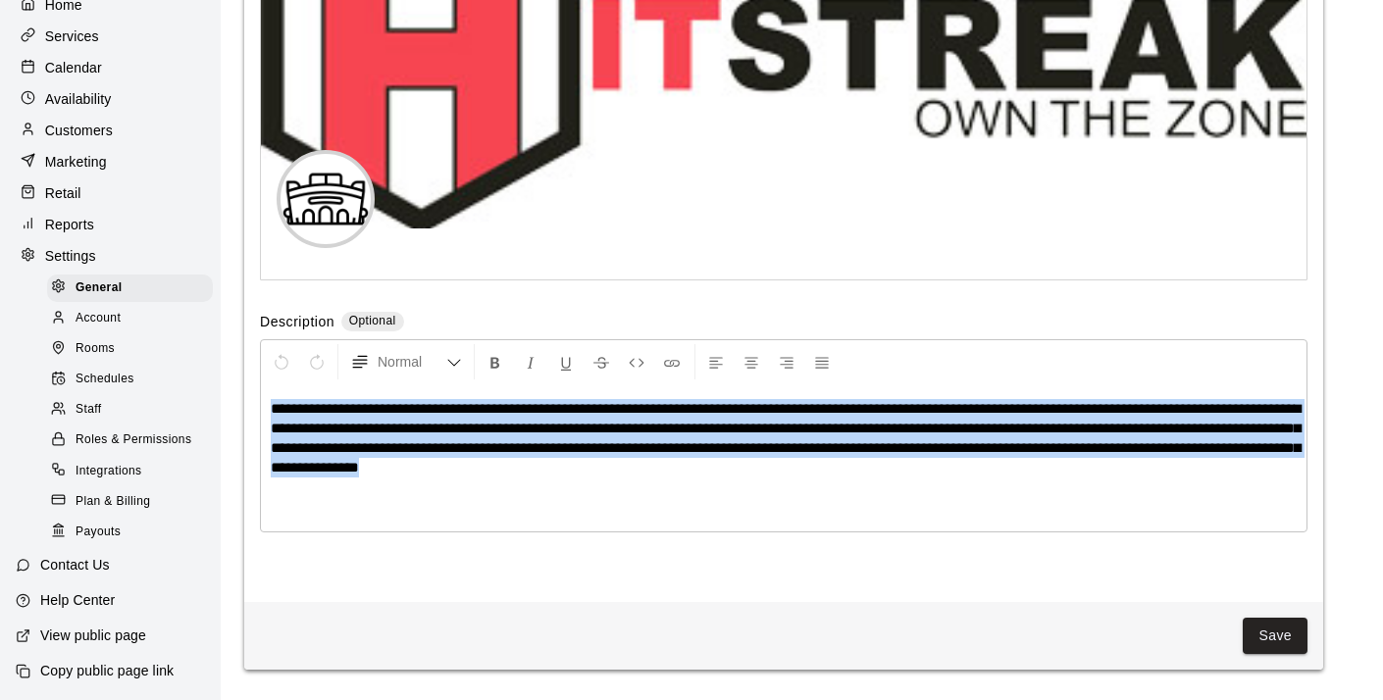
drag, startPoint x: 859, startPoint y: 480, endPoint x: 194, endPoint y: 393, distance: 670.7
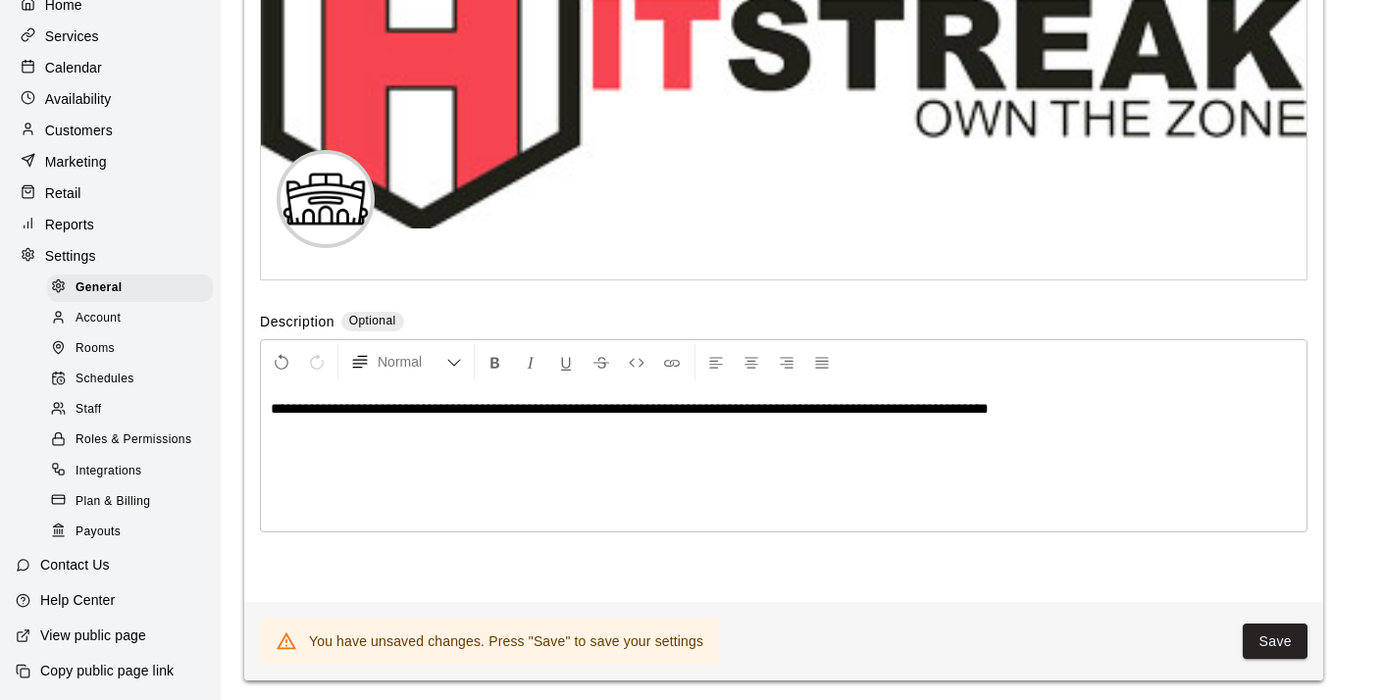
click at [989, 416] on span "**********" at bounding box center [630, 408] width 718 height 15
drag, startPoint x: 1049, startPoint y: 427, endPoint x: 1075, endPoint y: 427, distance: 26.5
click at [1050, 419] on p "**********" at bounding box center [784, 409] width 1026 height 20
click at [543, 416] on span "**********" at bounding box center [600, 408] width 659 height 15
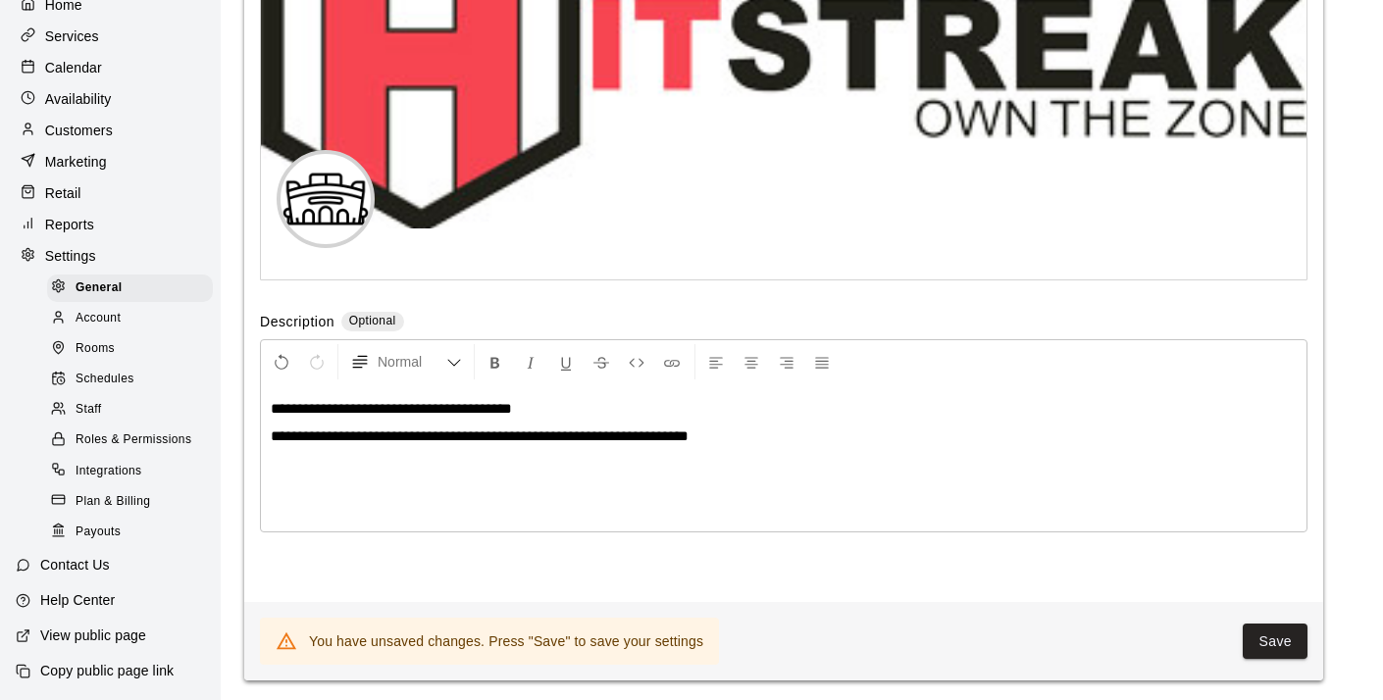
click at [744, 446] on p "**********" at bounding box center [784, 437] width 1026 height 20
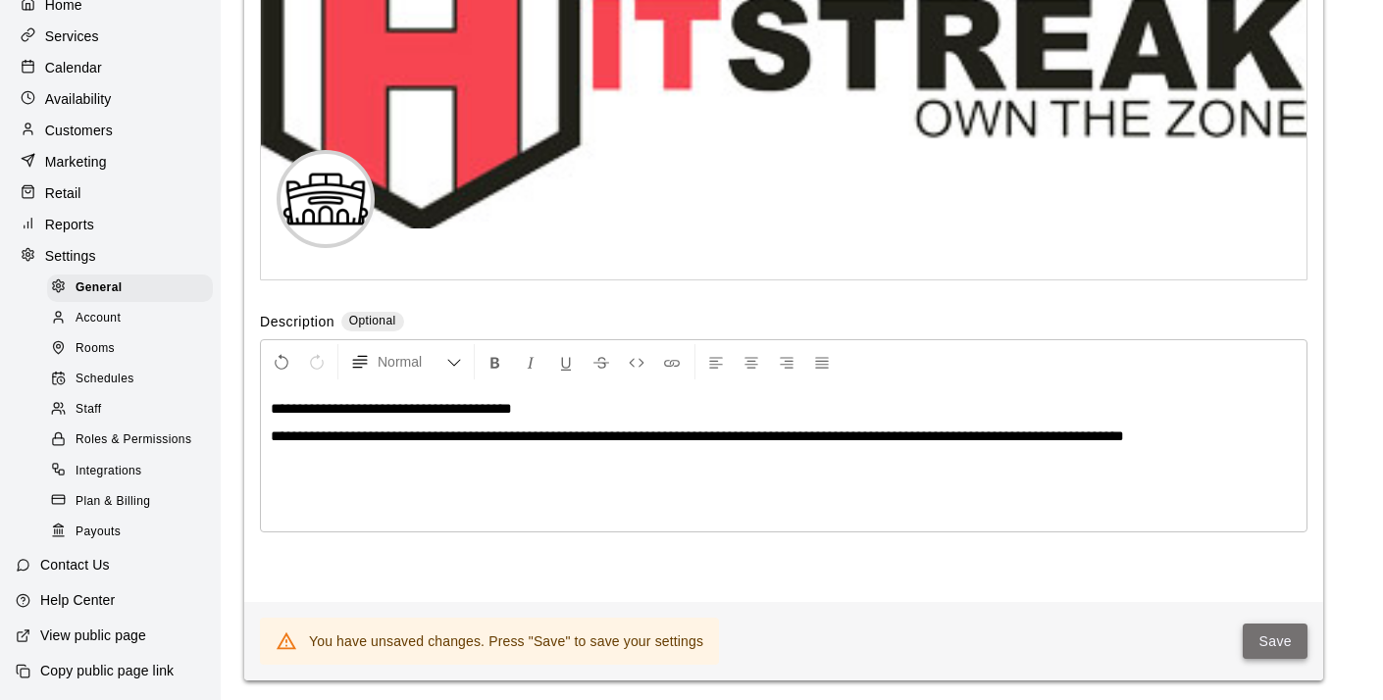
click at [1281, 655] on button "Save" at bounding box center [1275, 642] width 65 height 36
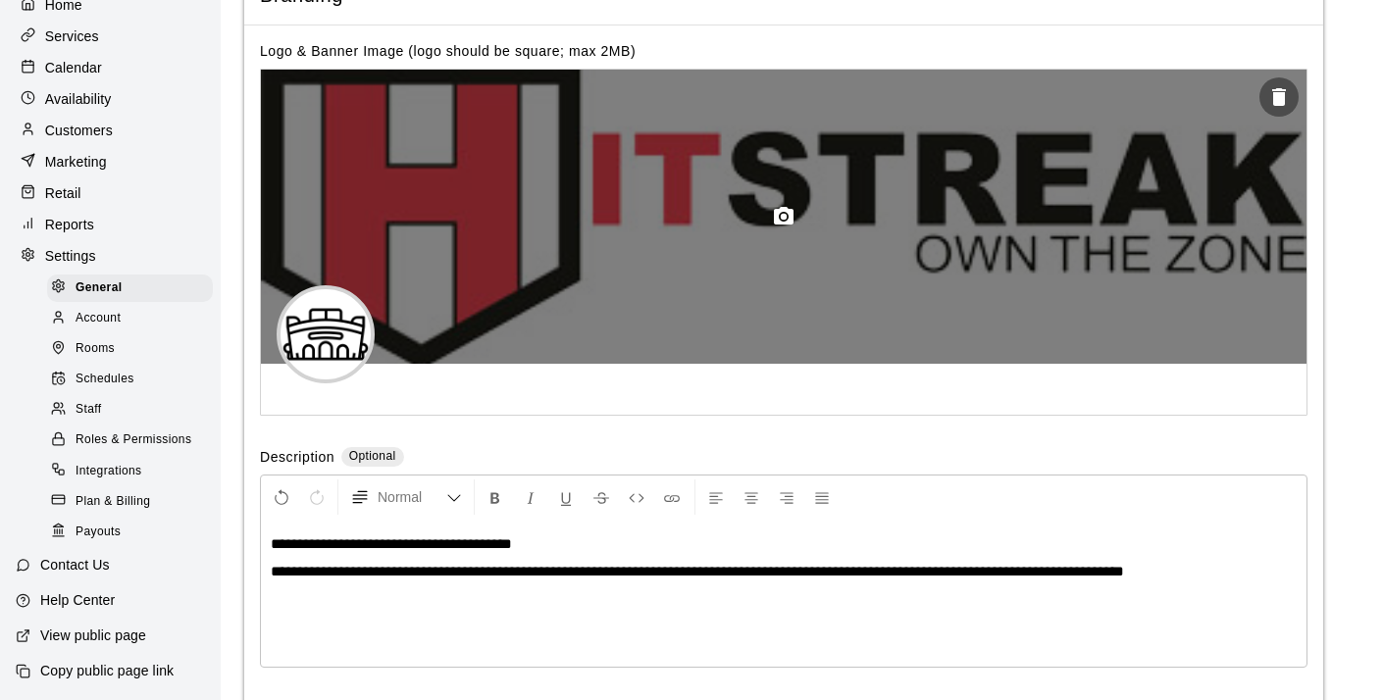
scroll to position [4154, 0]
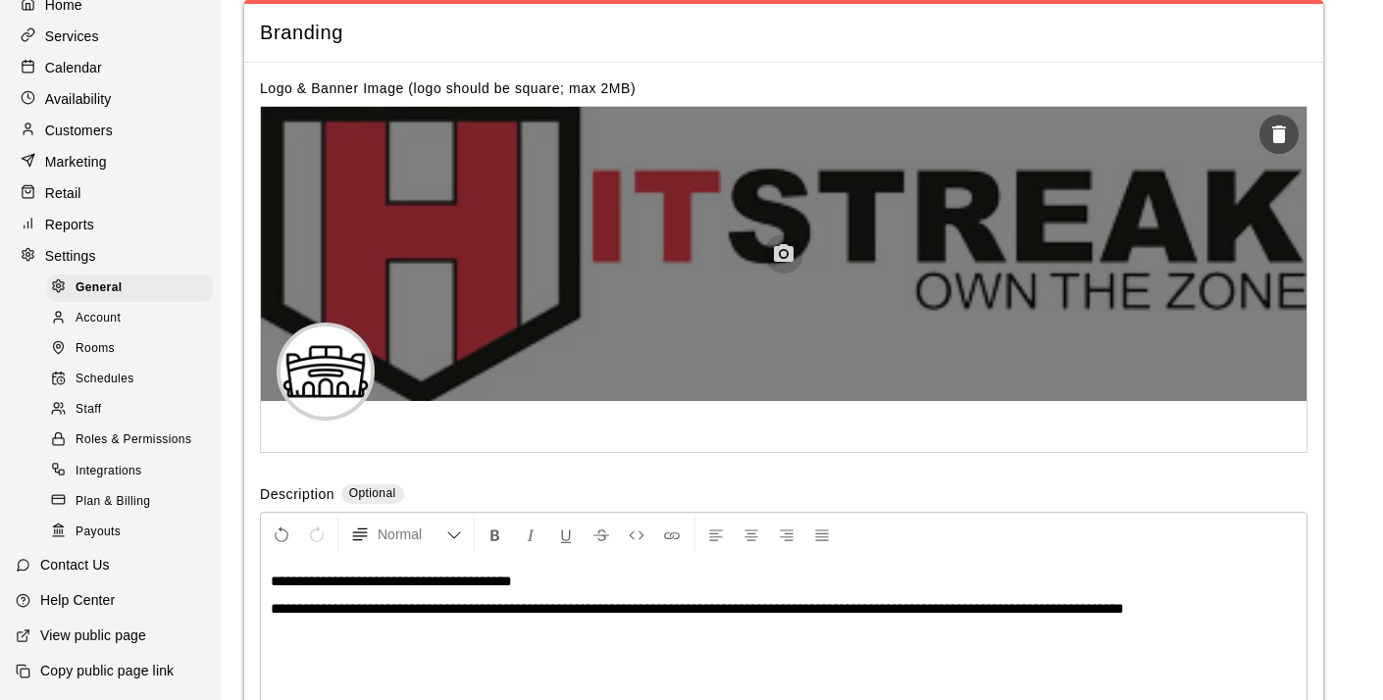
click at [781, 265] on icon "button" at bounding box center [784, 254] width 24 height 24
click at [1277, 143] on icon "button" at bounding box center [1279, 135] width 14 height 18
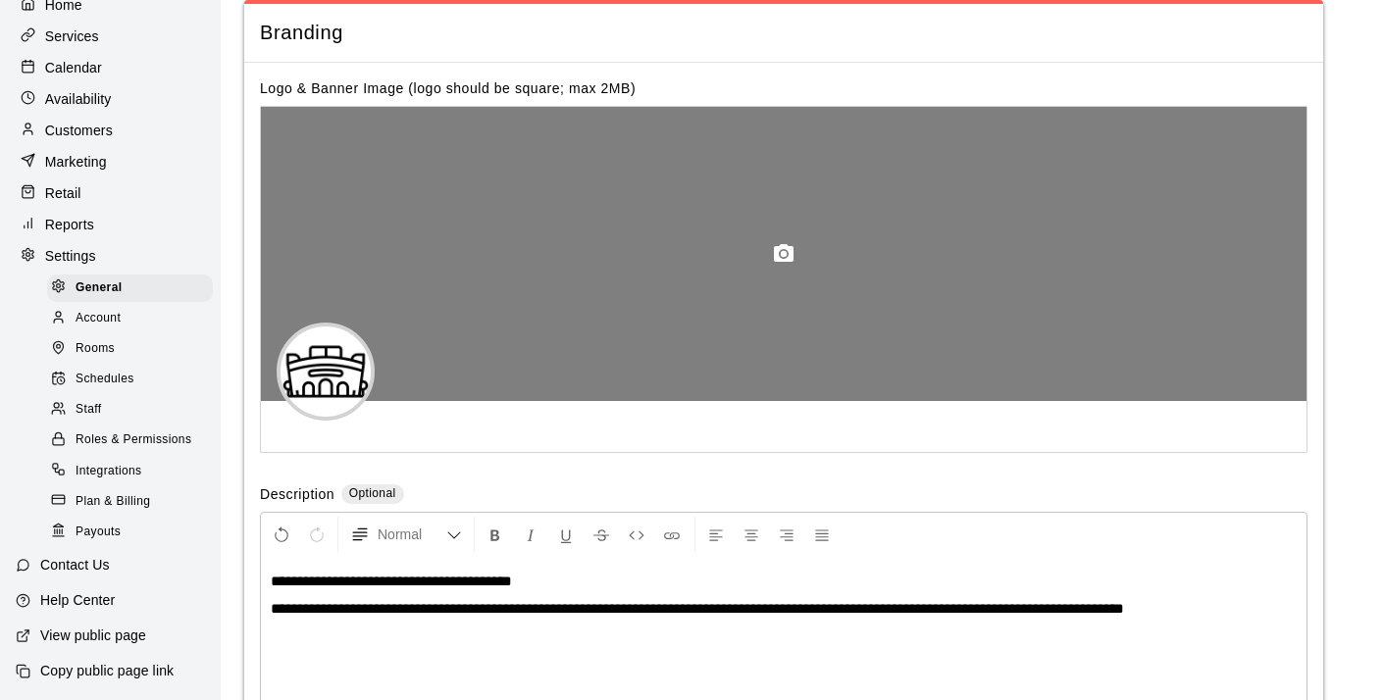
click at [781, 257] on circle "button" at bounding box center [784, 254] width 6 height 6
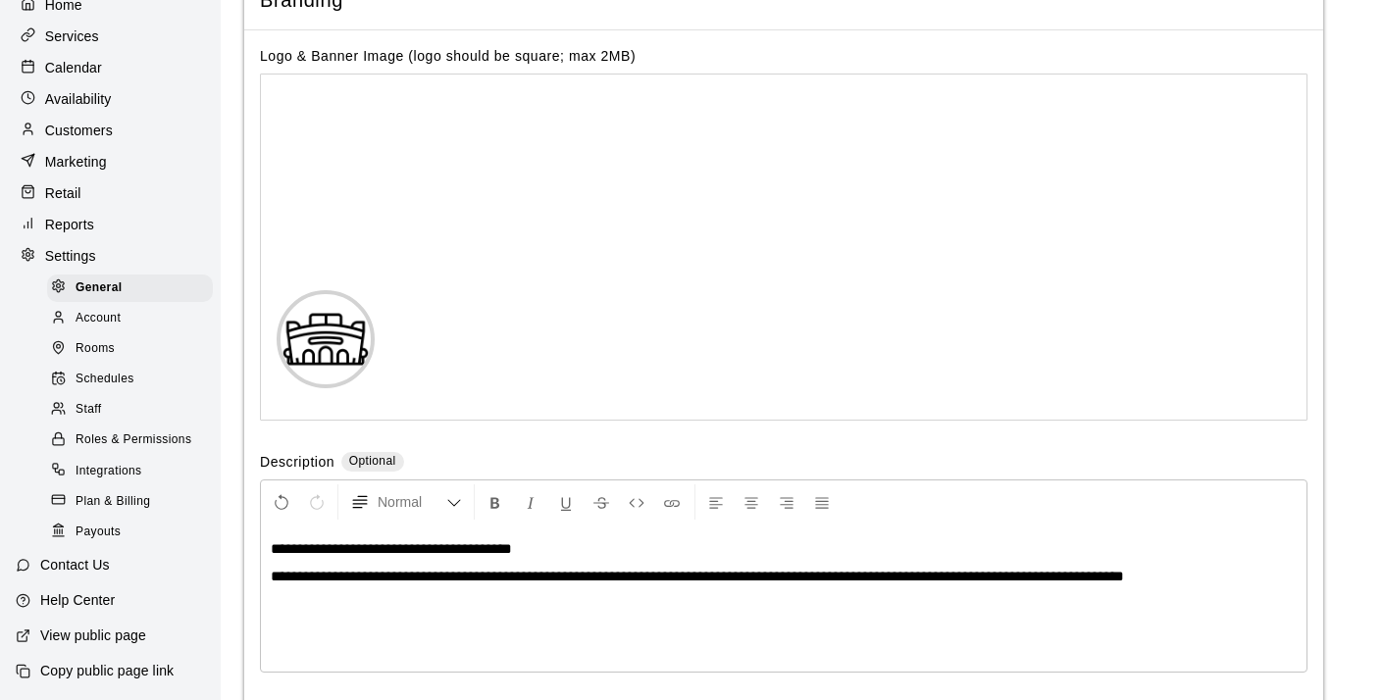
scroll to position [4116, 0]
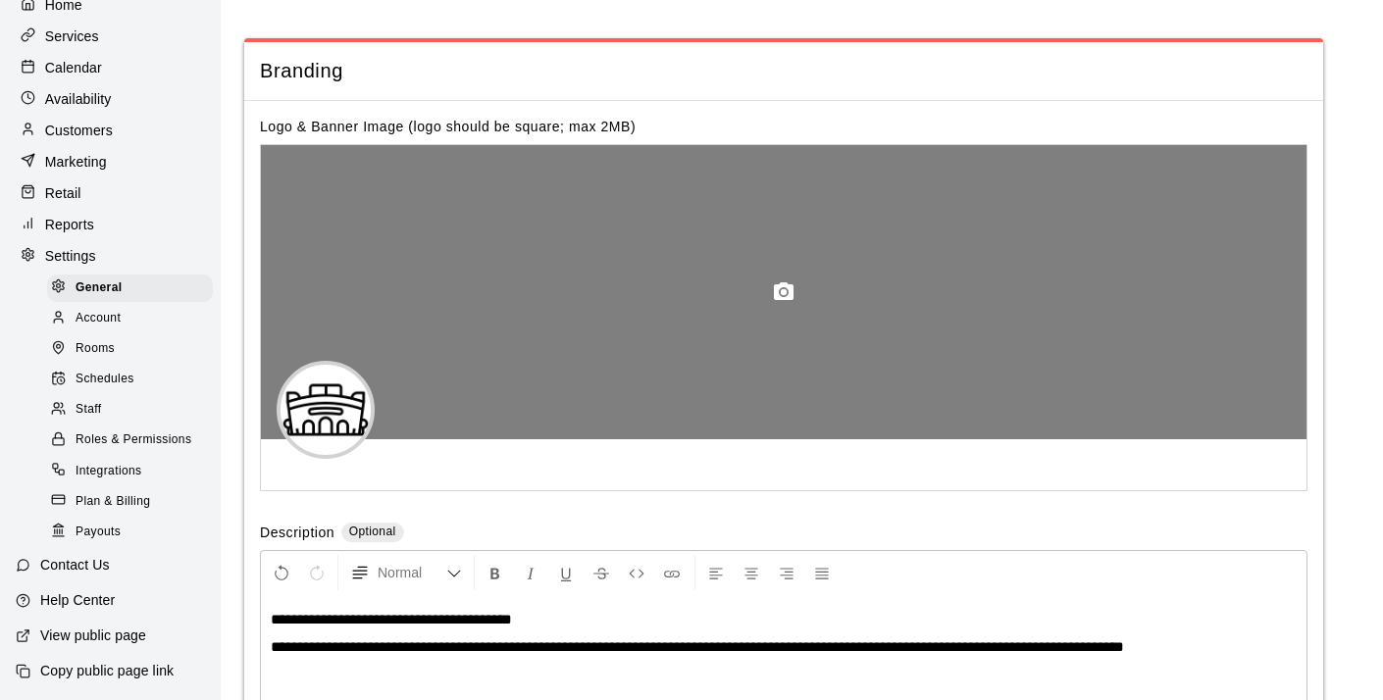
click at [783, 300] on icon "button" at bounding box center [784, 292] width 20 height 18
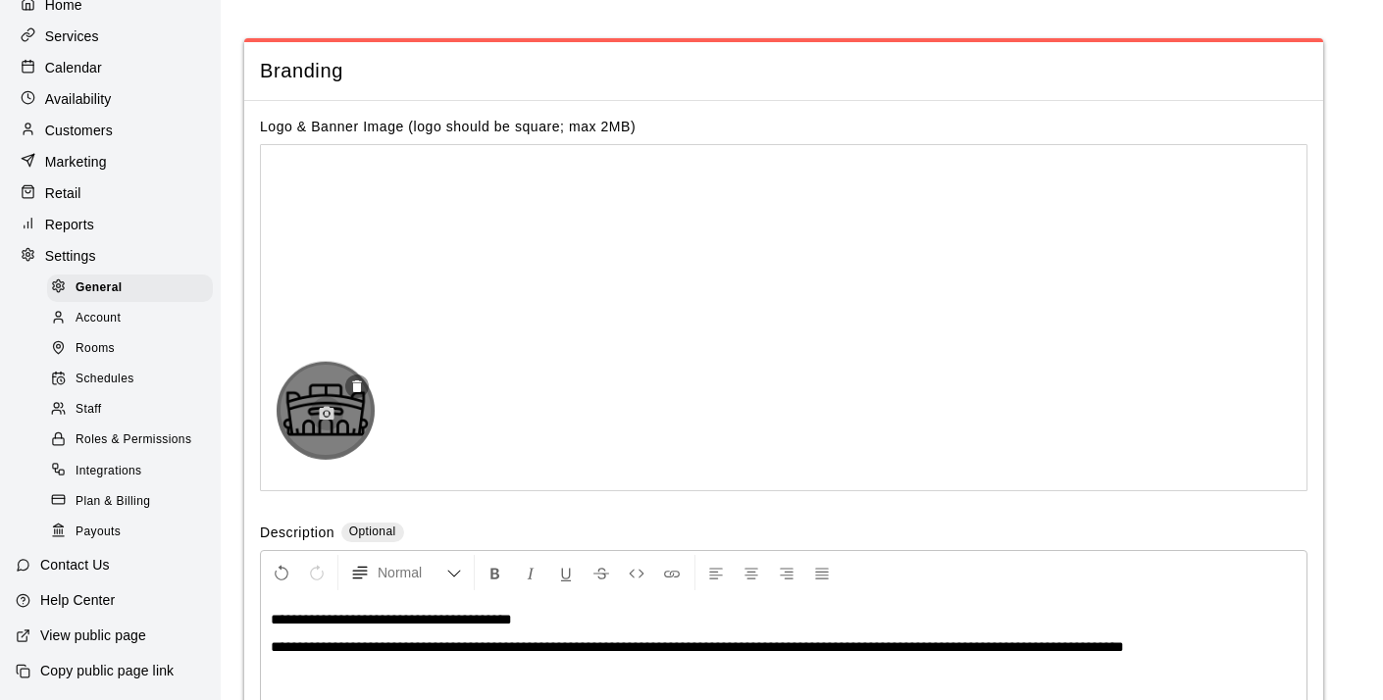
click at [326, 416] on circle "button" at bounding box center [327, 413] width 5 height 5
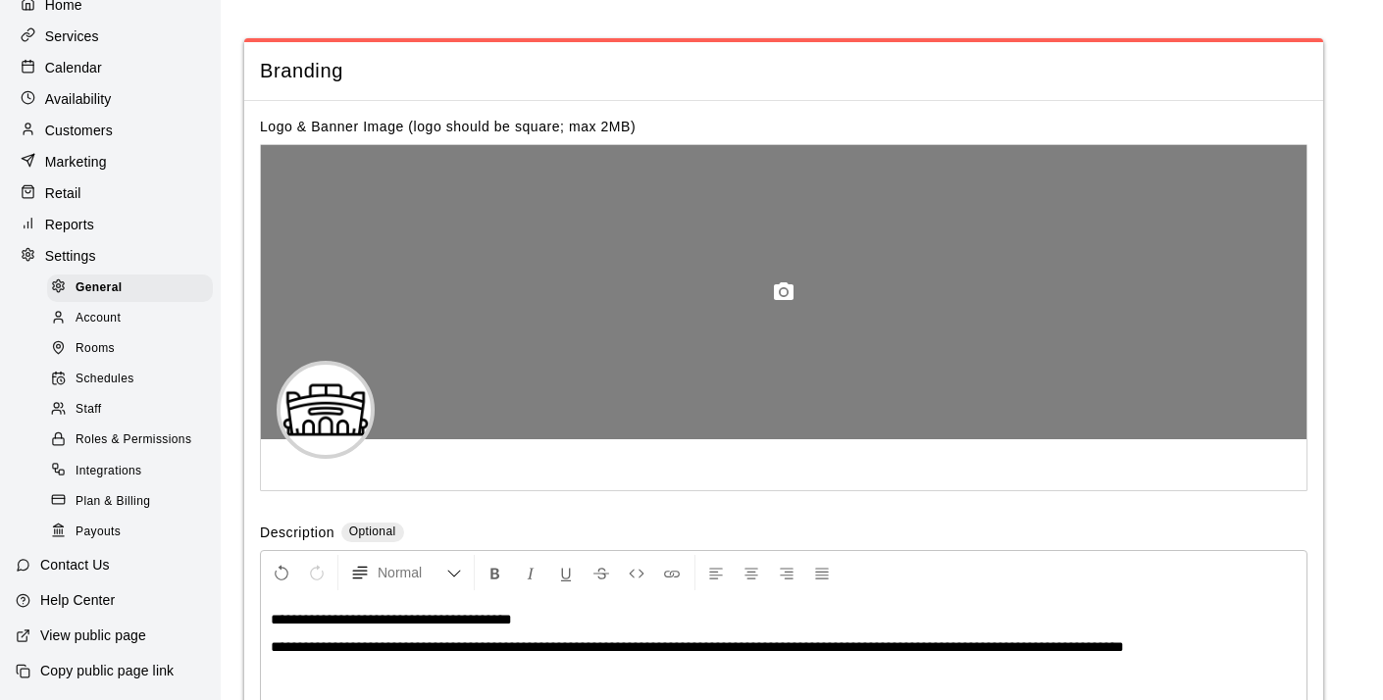
click at [780, 304] on icon "button" at bounding box center [784, 293] width 24 height 24
click at [775, 300] on icon "button" at bounding box center [784, 292] width 20 height 18
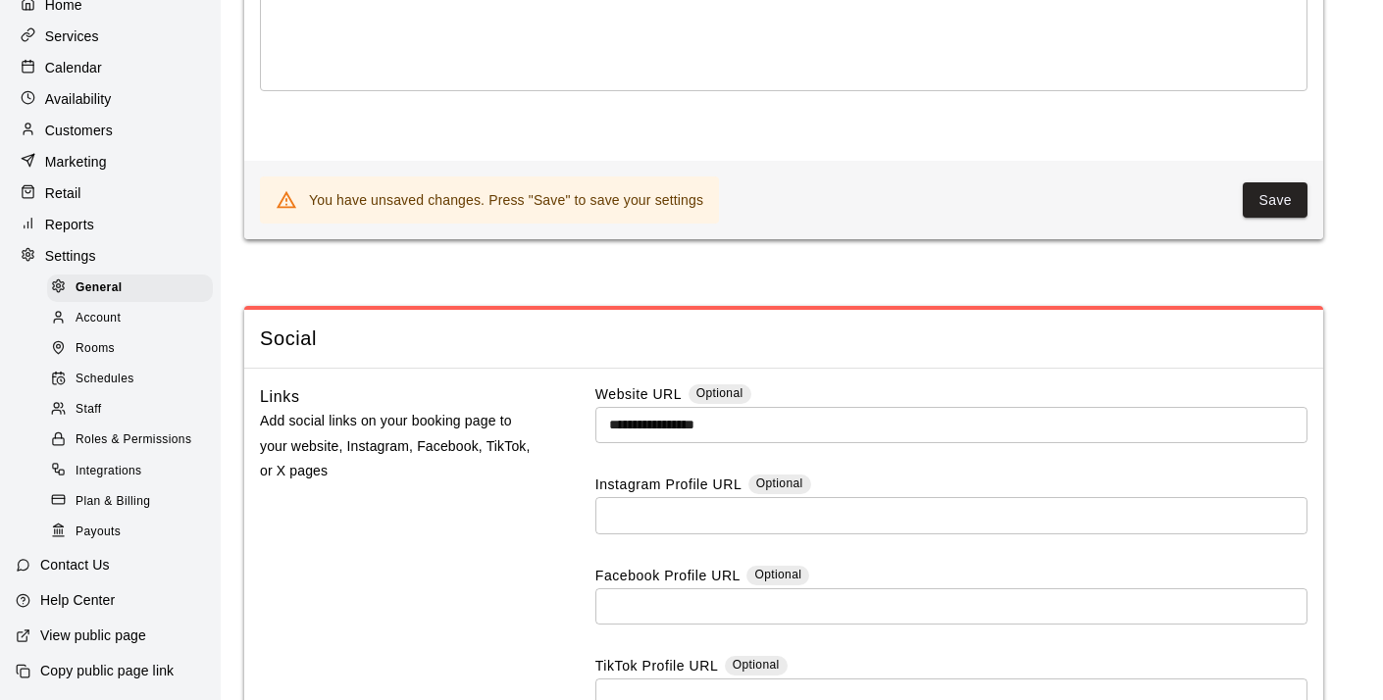
scroll to position [4767, 0]
click at [1273, 220] on button "Save" at bounding box center [1275, 201] width 65 height 36
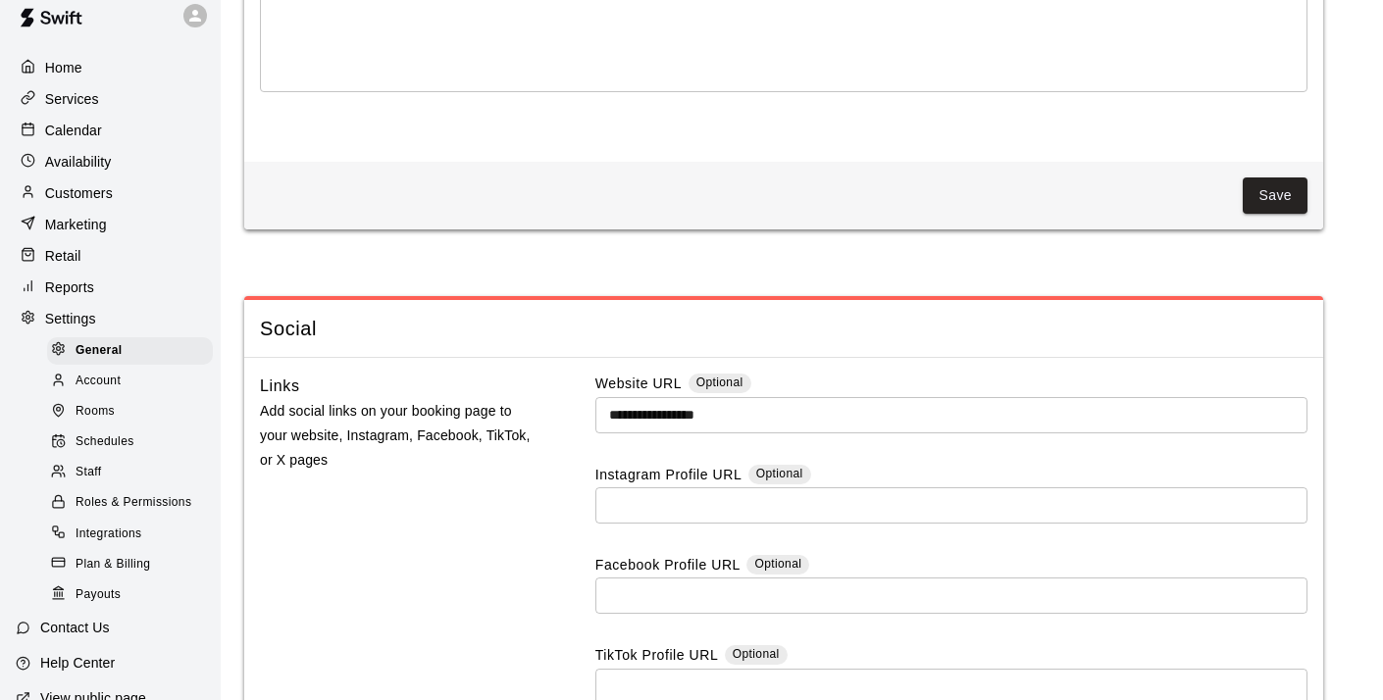
scroll to position [0, 0]
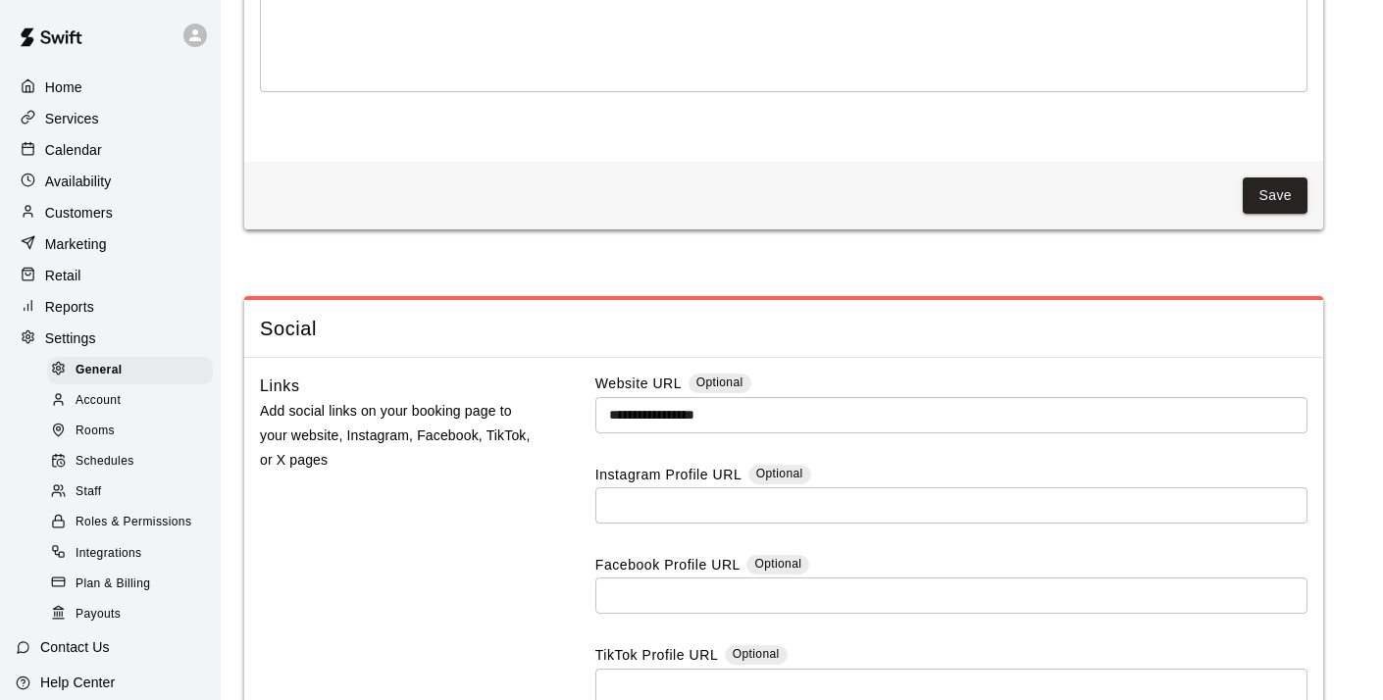
click at [76, 116] on p "Services" at bounding box center [72, 119] width 54 height 20
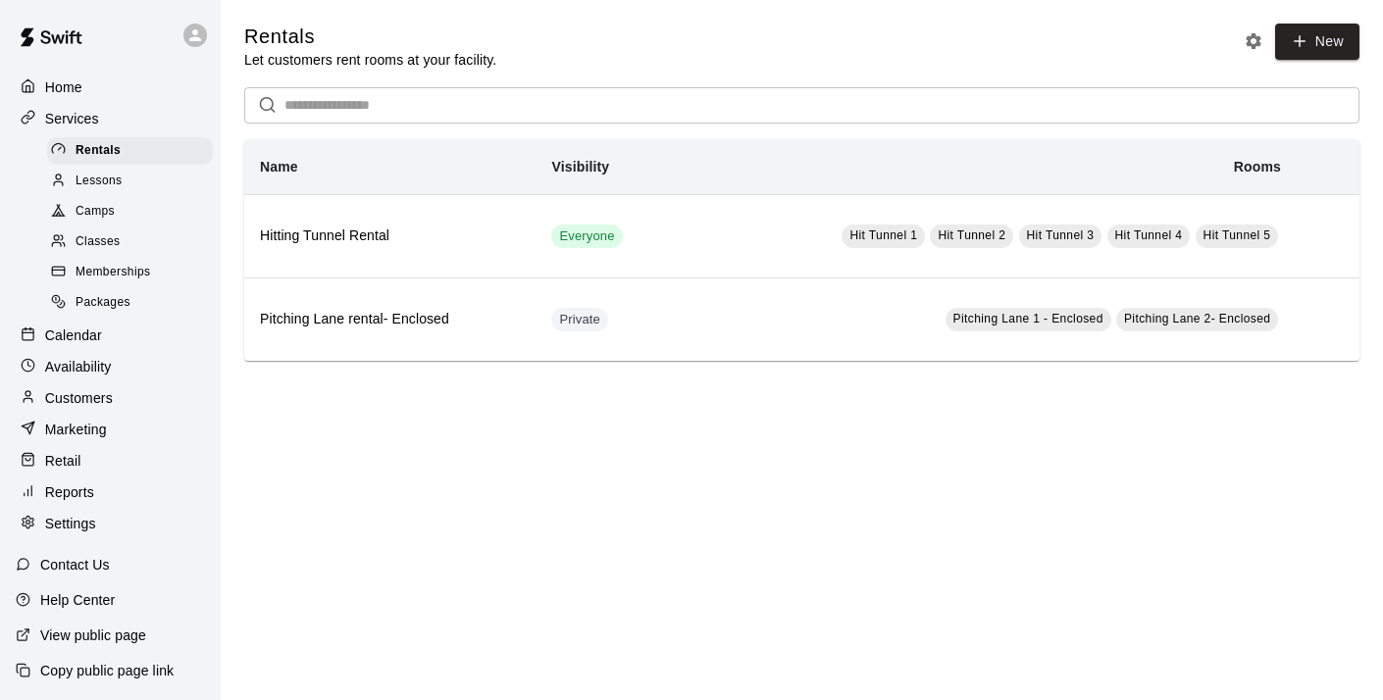
click at [92, 179] on span "Lessons" at bounding box center [99, 182] width 47 height 20
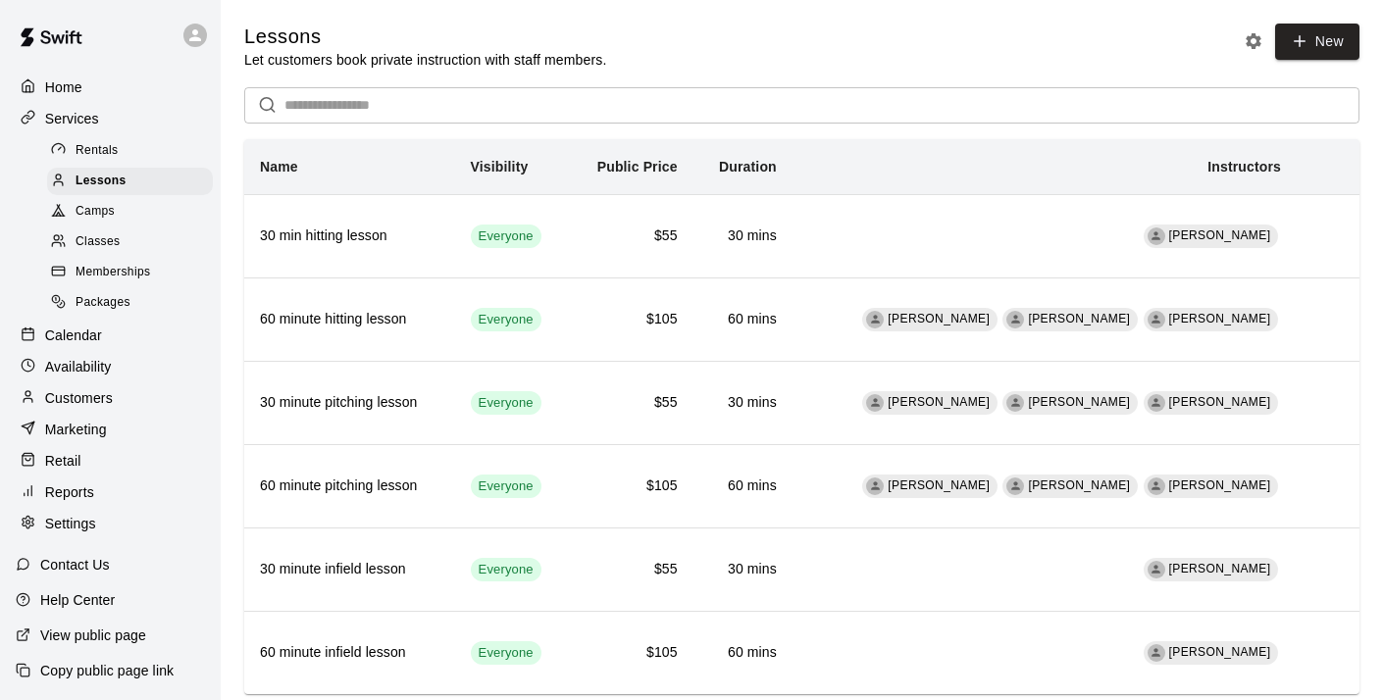
click at [322, 60] on p "Let customers book private instruction with staff members." at bounding box center [425, 60] width 362 height 20
click at [196, 28] on icon at bounding box center [195, 35] width 18 height 18
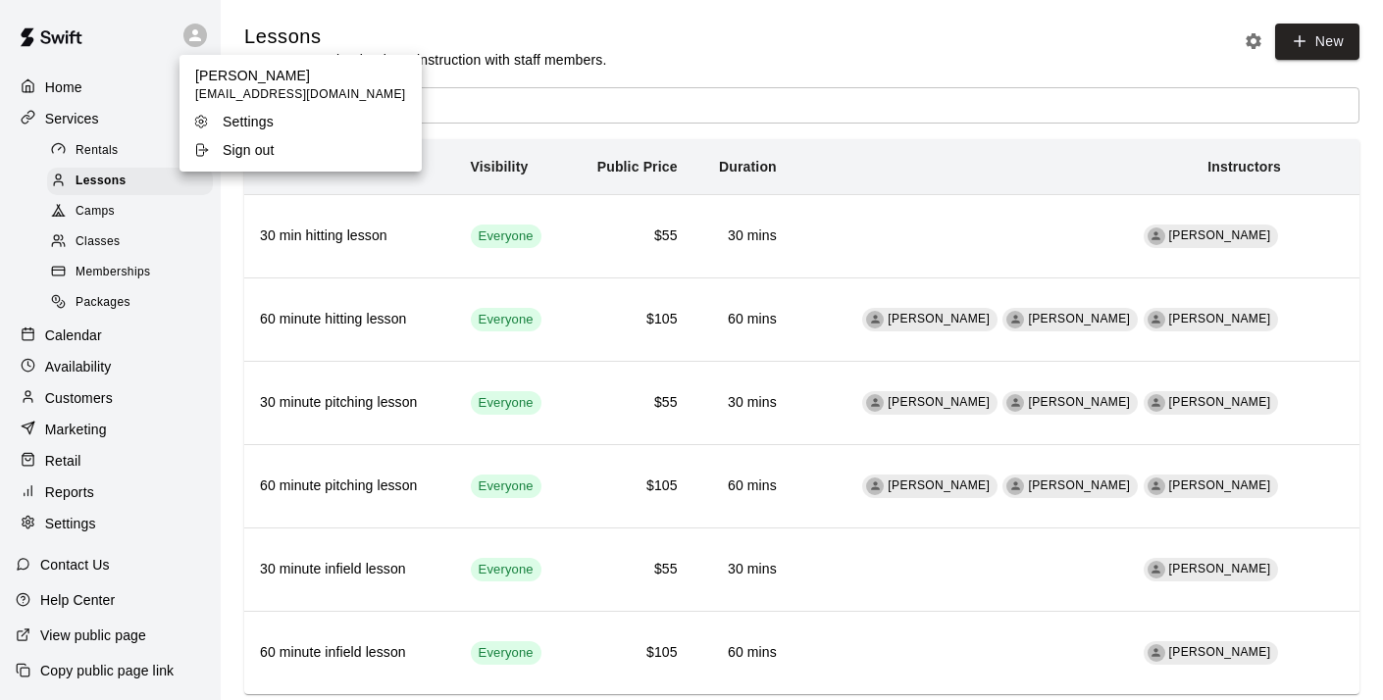
click at [247, 123] on p "Settings" at bounding box center [248, 122] width 51 height 20
select select "**"
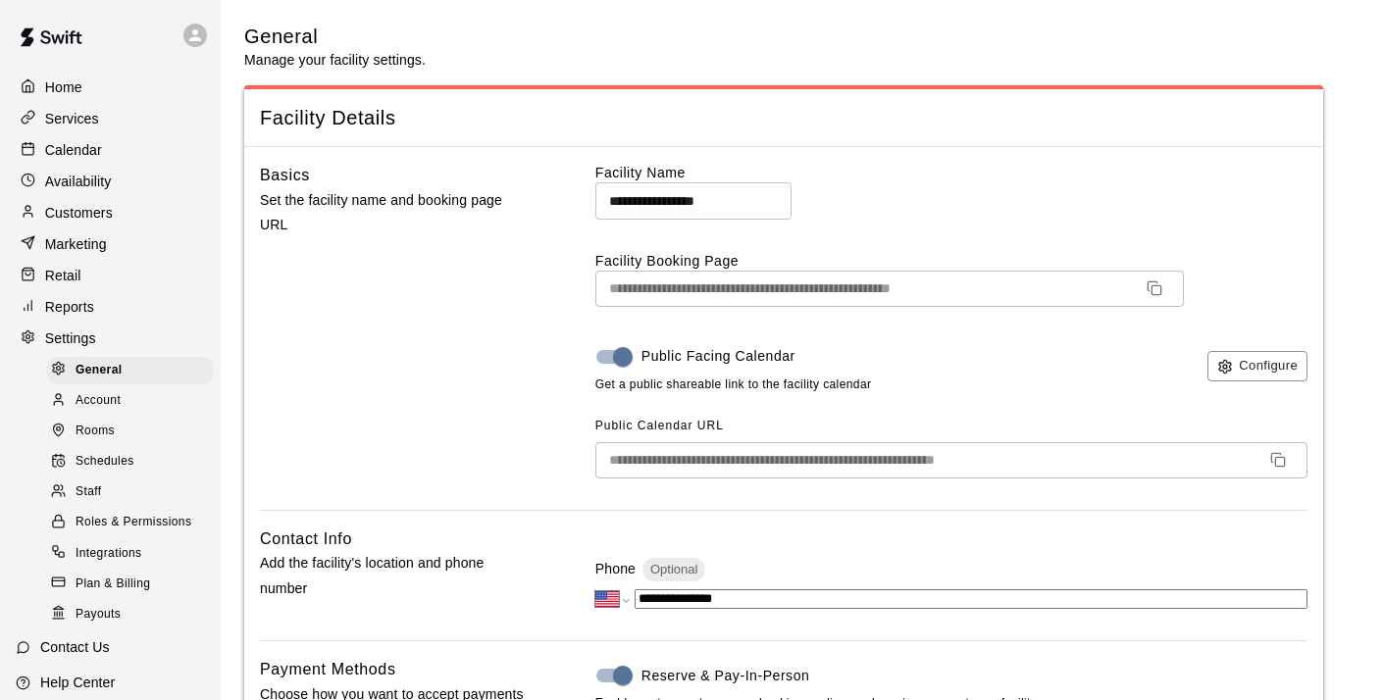
scroll to position [4112, 0]
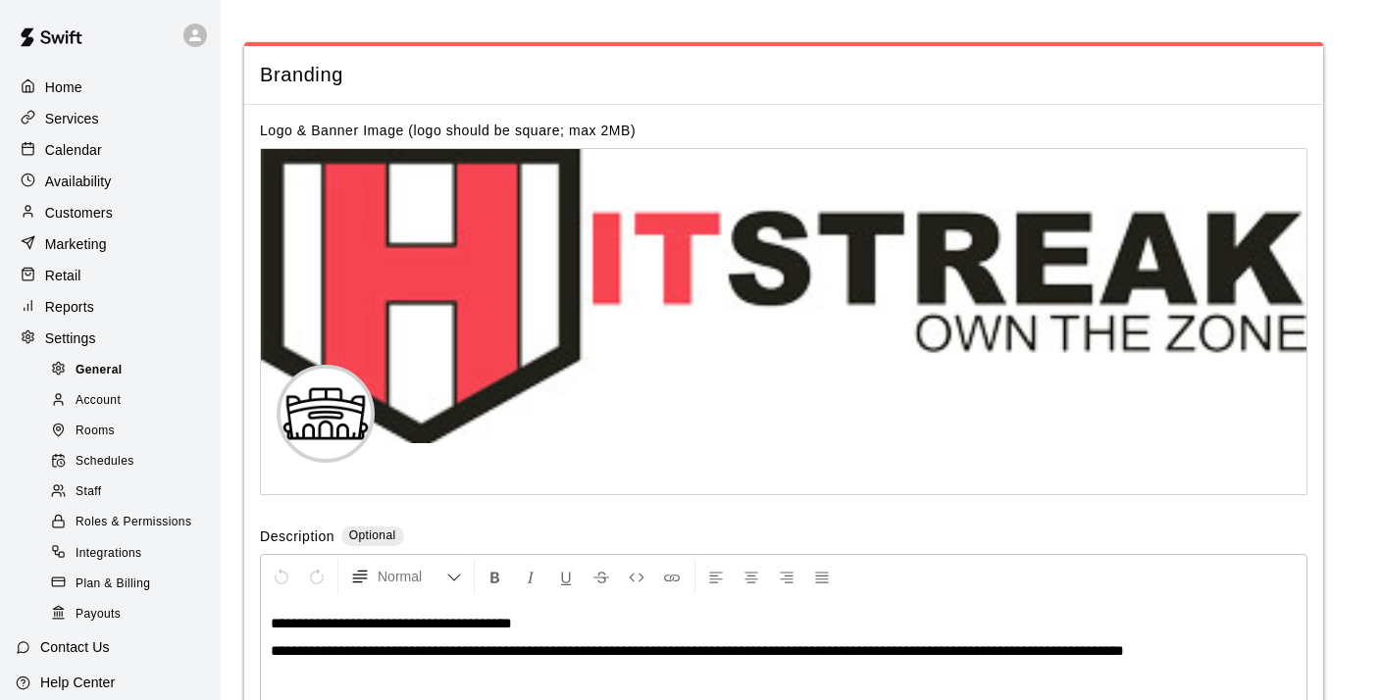
click at [108, 364] on span "General" at bounding box center [99, 371] width 47 height 20
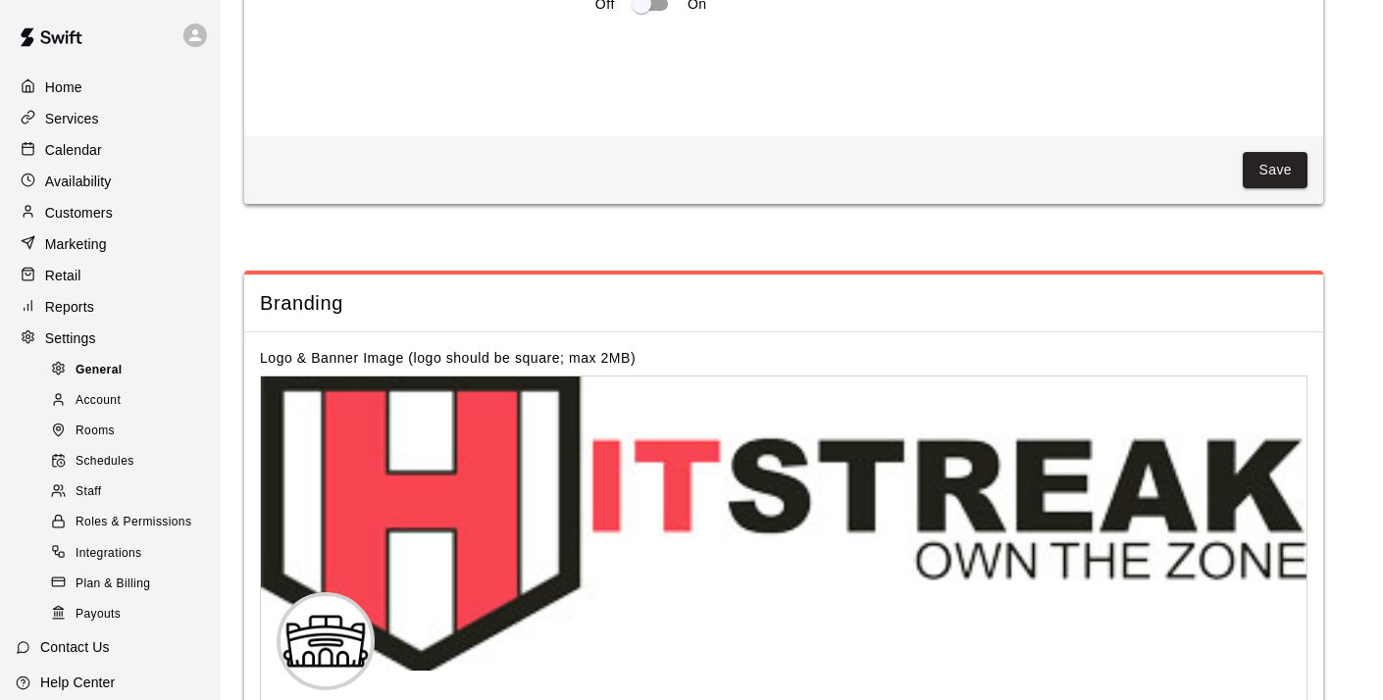
scroll to position [0, 0]
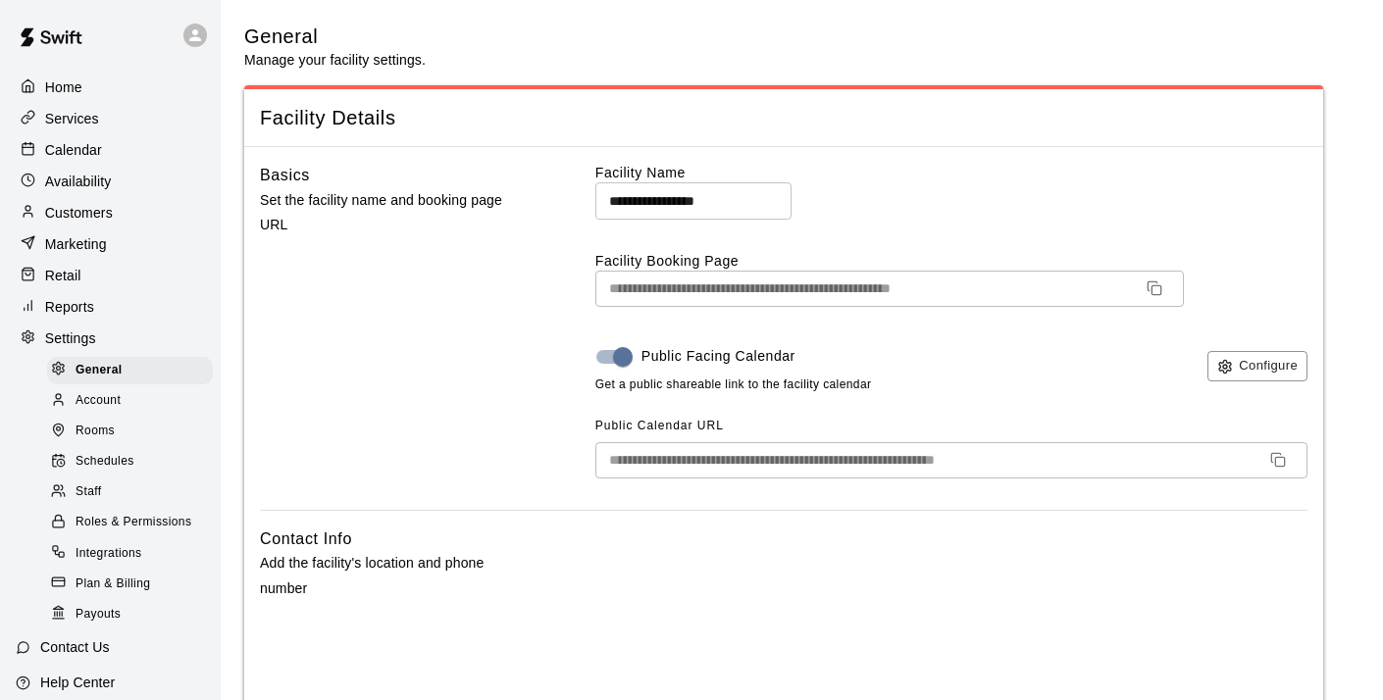
click at [110, 458] on span "Schedules" at bounding box center [105, 462] width 59 height 20
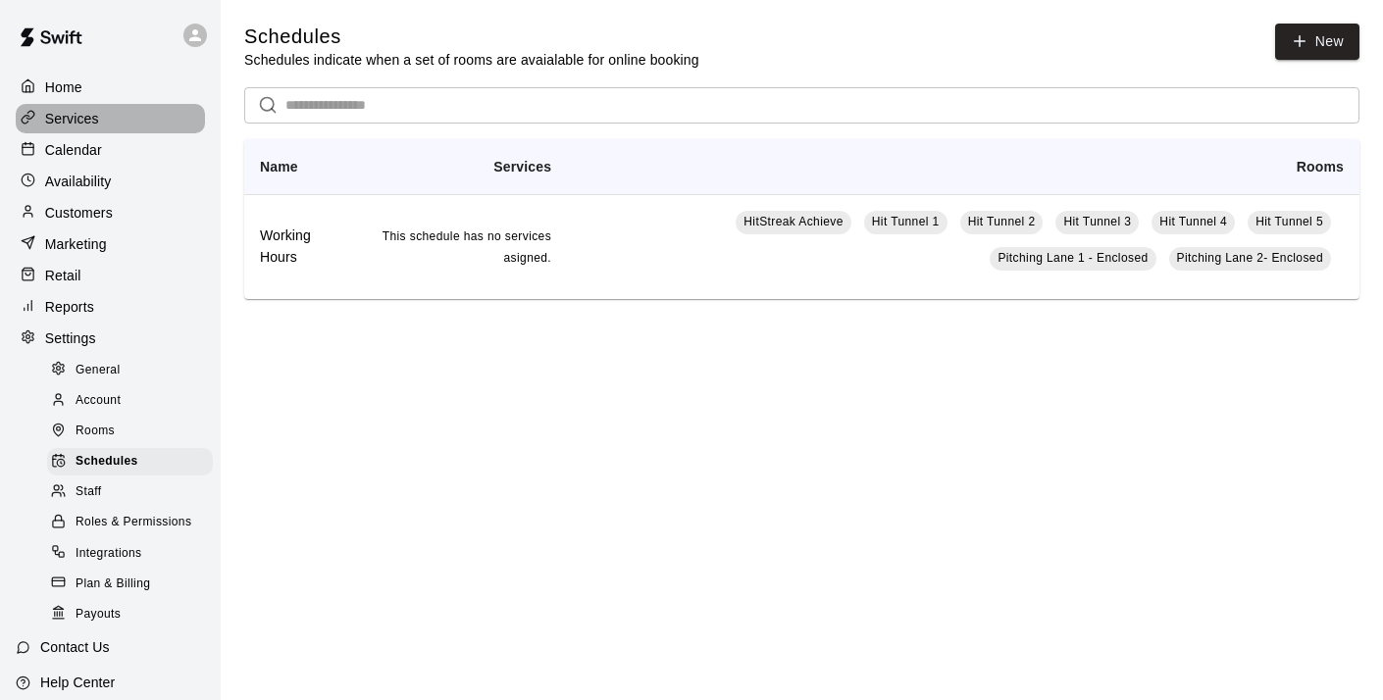
click at [77, 116] on p "Services" at bounding box center [72, 119] width 54 height 20
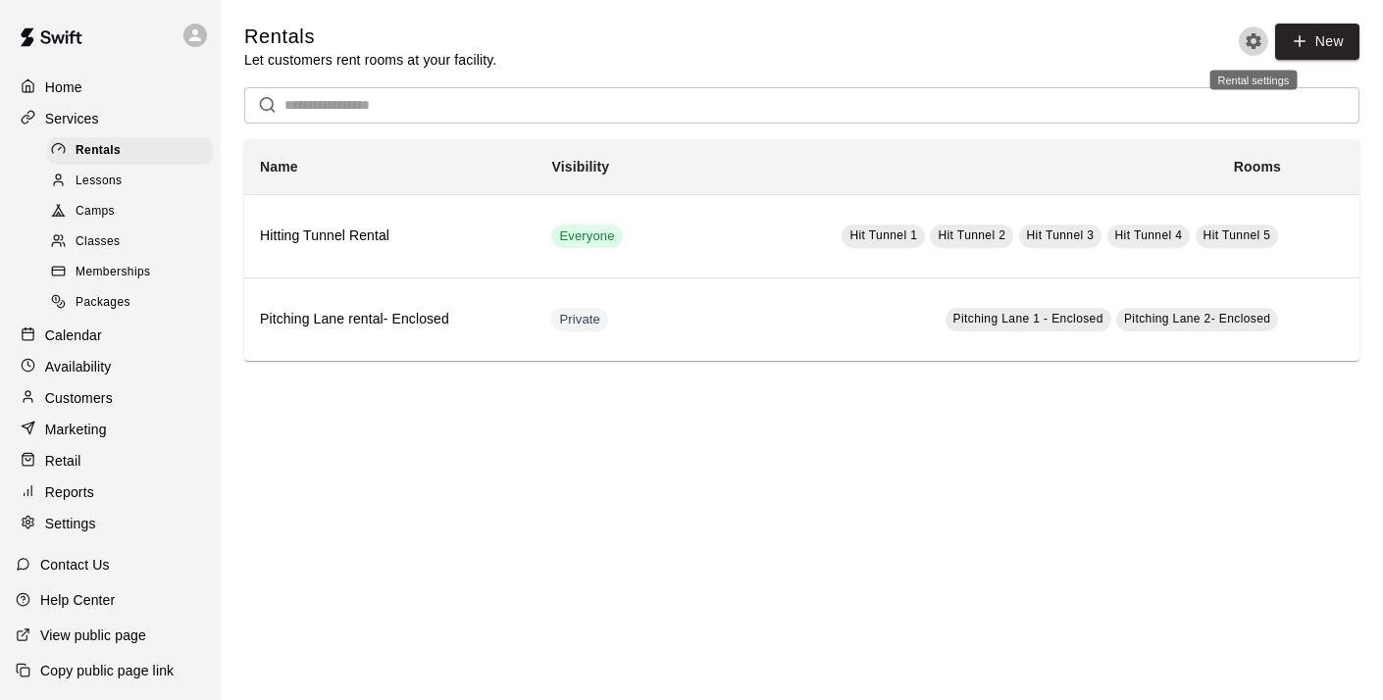
click at [1256, 42] on icon "Rental settings" at bounding box center [1254, 41] width 16 height 16
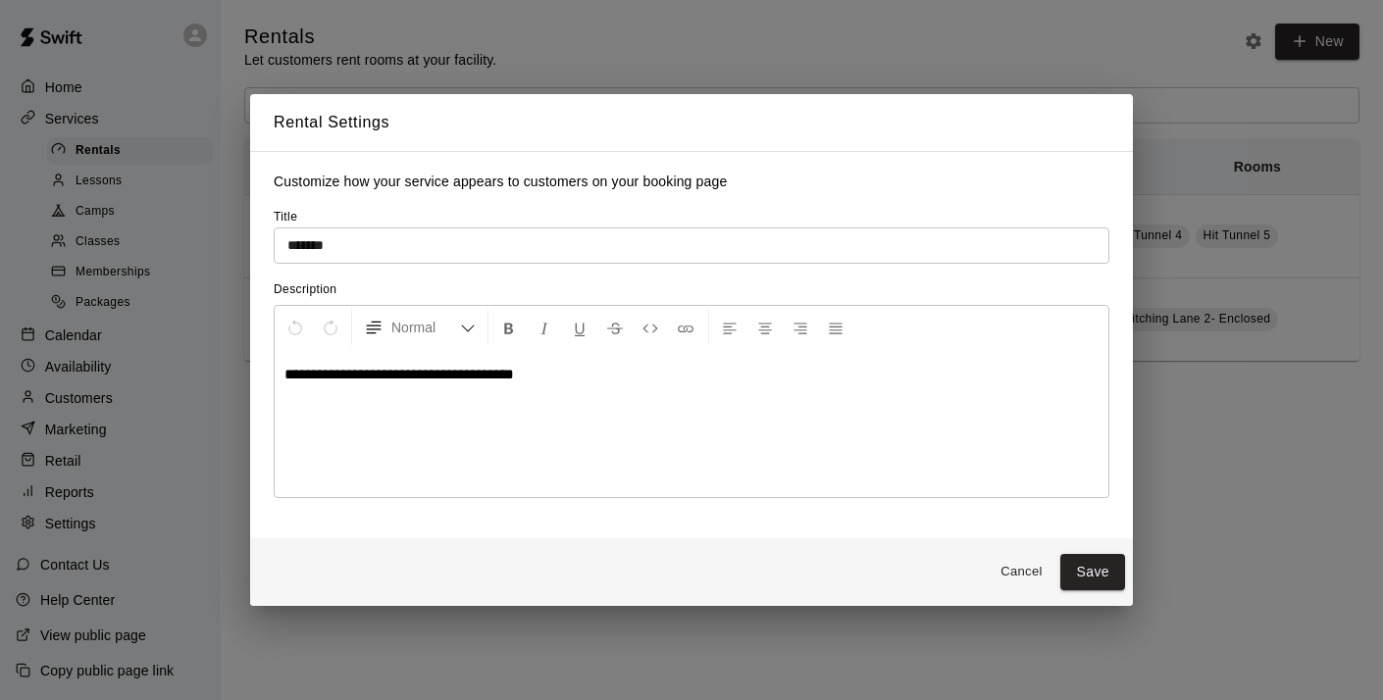
click at [385, 251] on input "*******" at bounding box center [692, 246] width 836 height 36
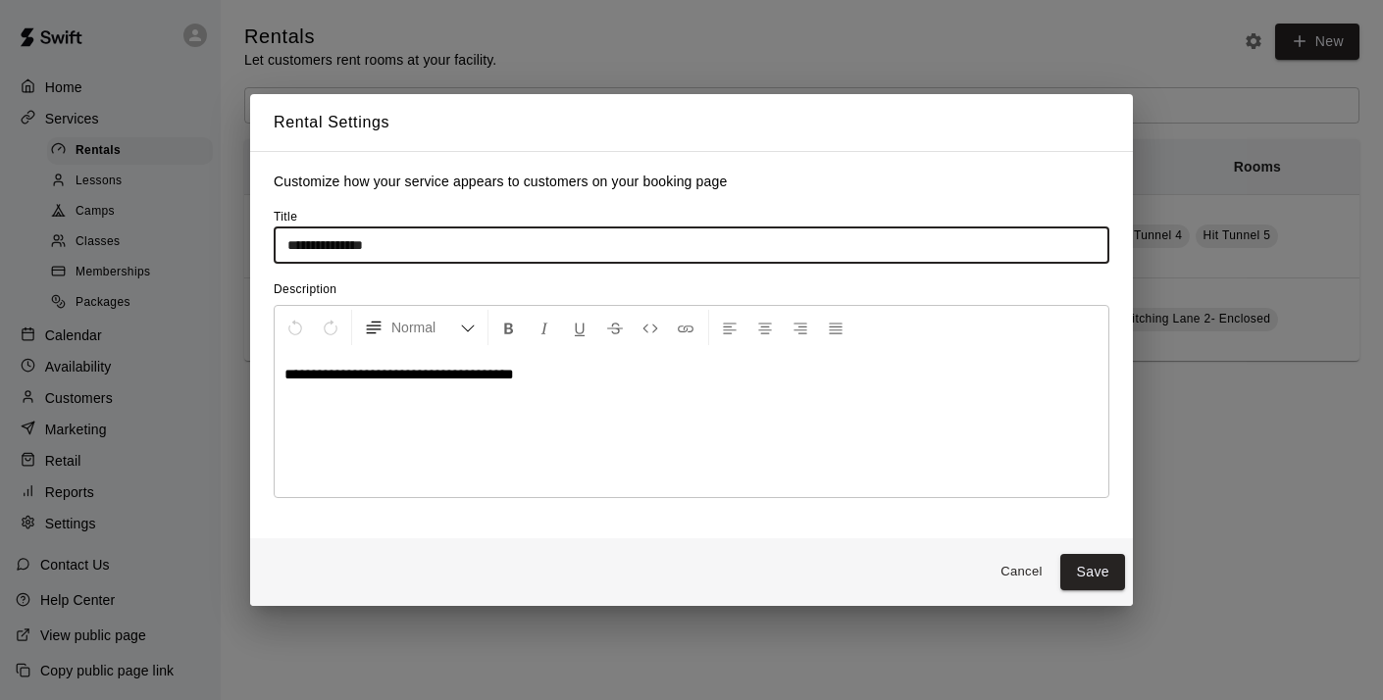
click at [344, 247] on input "**********" at bounding box center [692, 246] width 836 height 36
click at [401, 249] on input "**********" at bounding box center [692, 246] width 836 height 36
type input "*******"
click at [567, 385] on p "**********" at bounding box center [691, 375] width 814 height 20
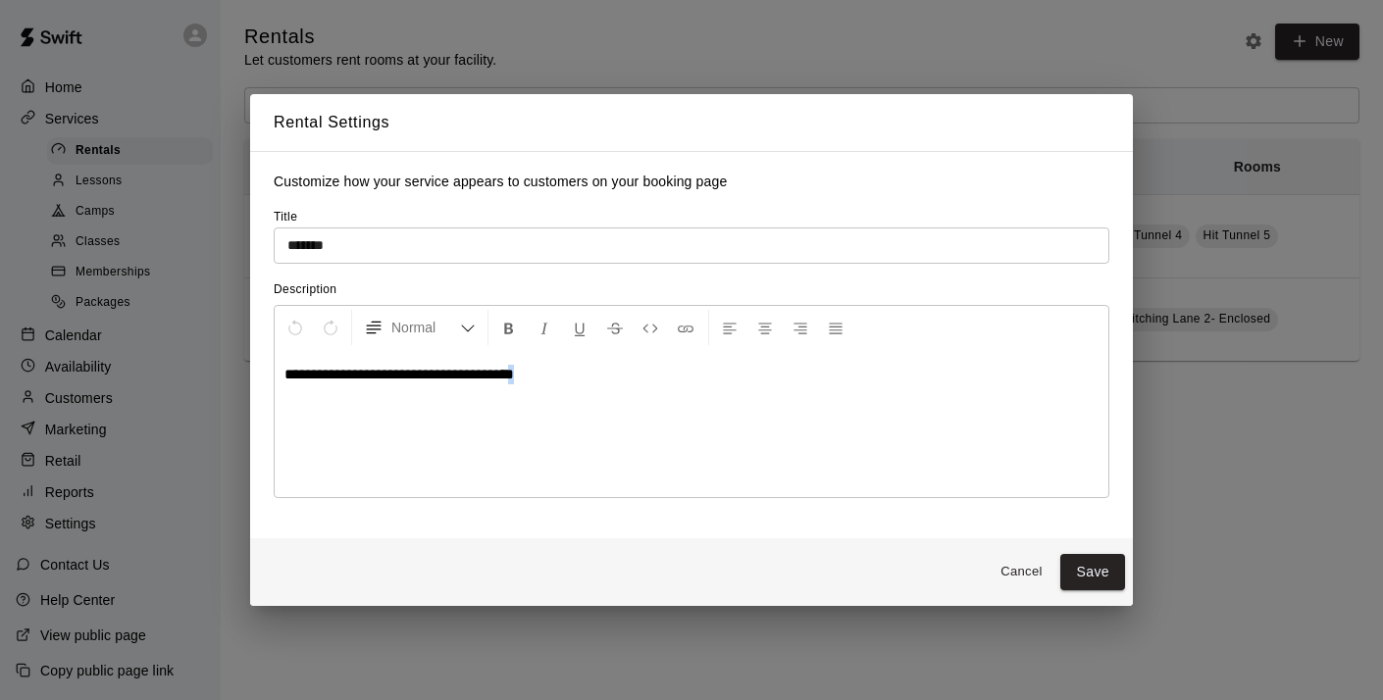
click at [567, 385] on p "**********" at bounding box center [691, 375] width 814 height 20
click at [1085, 569] on button "Save" at bounding box center [1092, 572] width 65 height 36
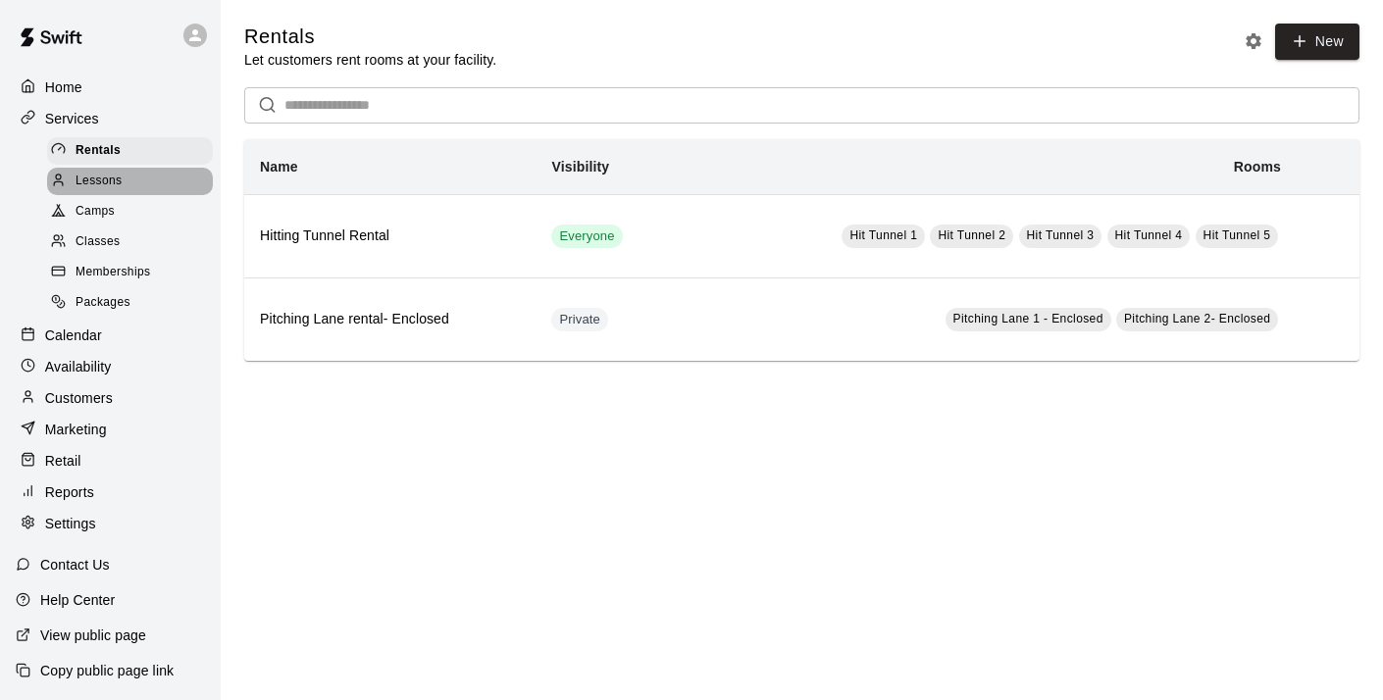
click at [101, 180] on span "Lessons" at bounding box center [99, 182] width 47 height 20
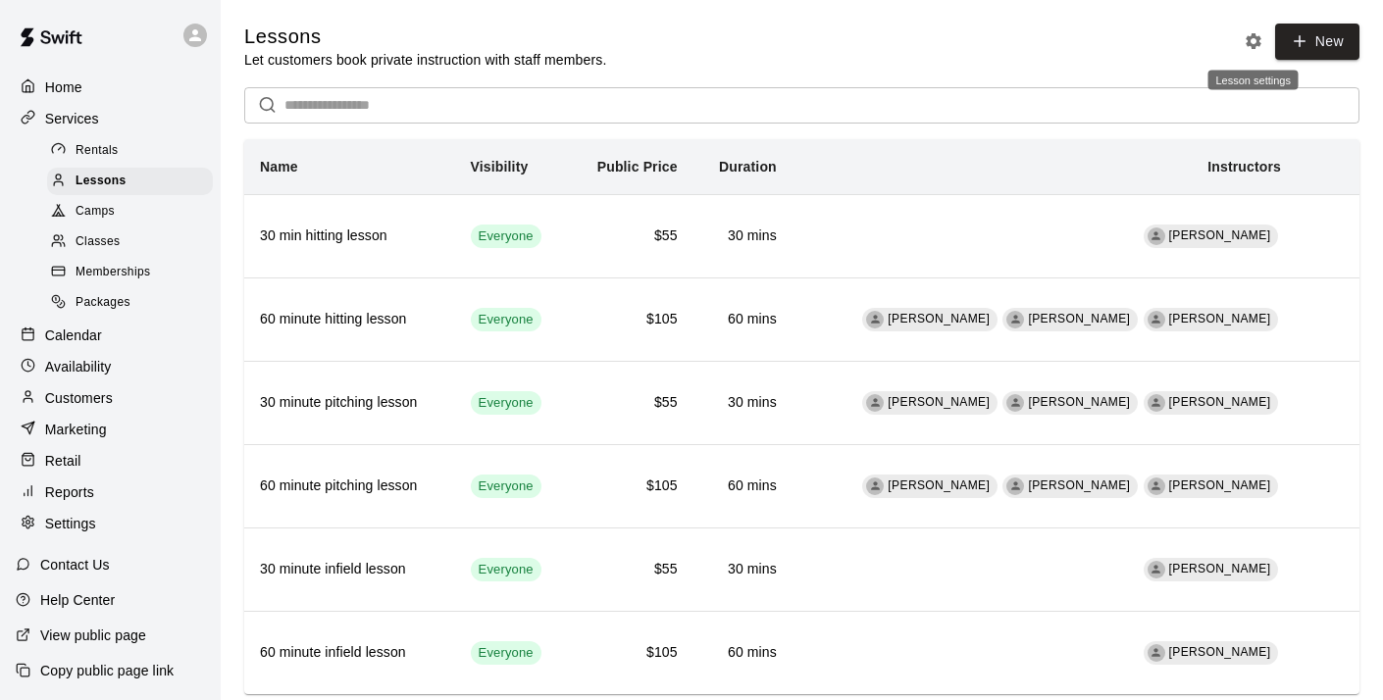
click at [1251, 40] on icon "Lesson settings" at bounding box center [1254, 41] width 20 height 20
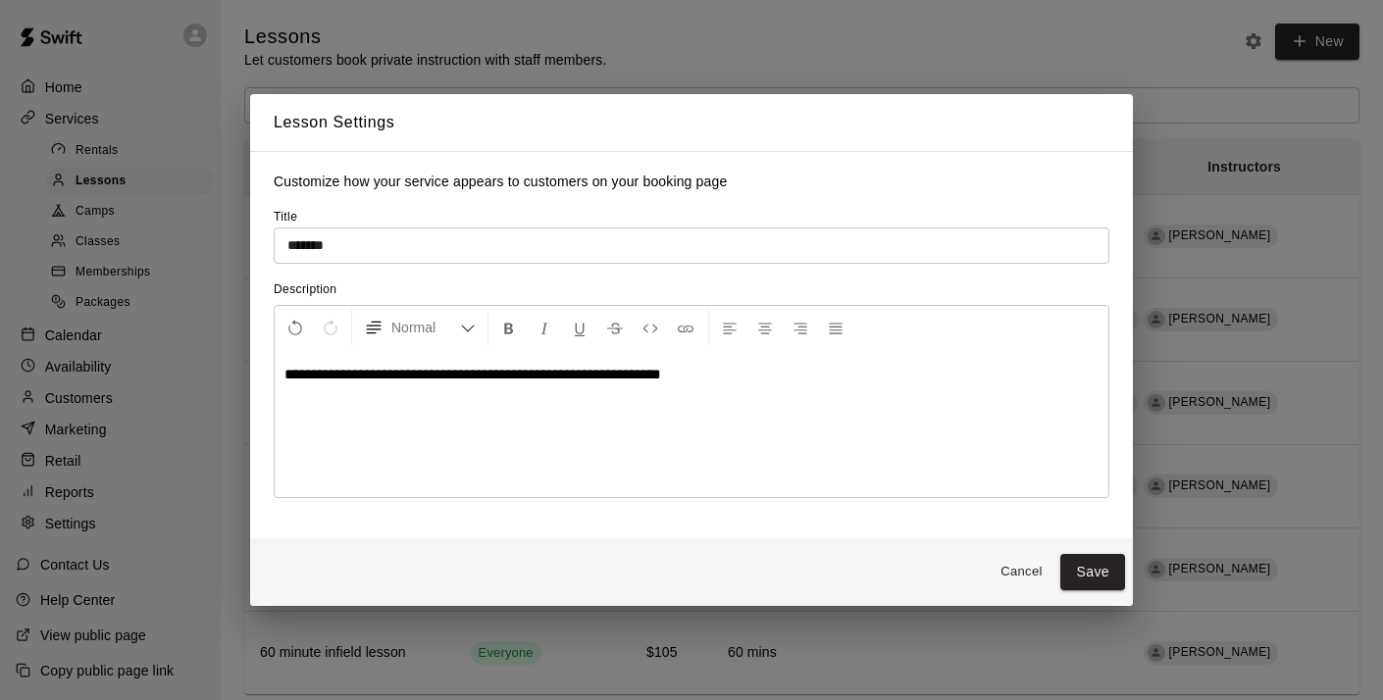
click at [486, 378] on span "**********" at bounding box center [472, 374] width 377 height 15
click at [763, 377] on p "**********" at bounding box center [691, 375] width 814 height 20
click at [1090, 579] on button "Save" at bounding box center [1092, 572] width 65 height 36
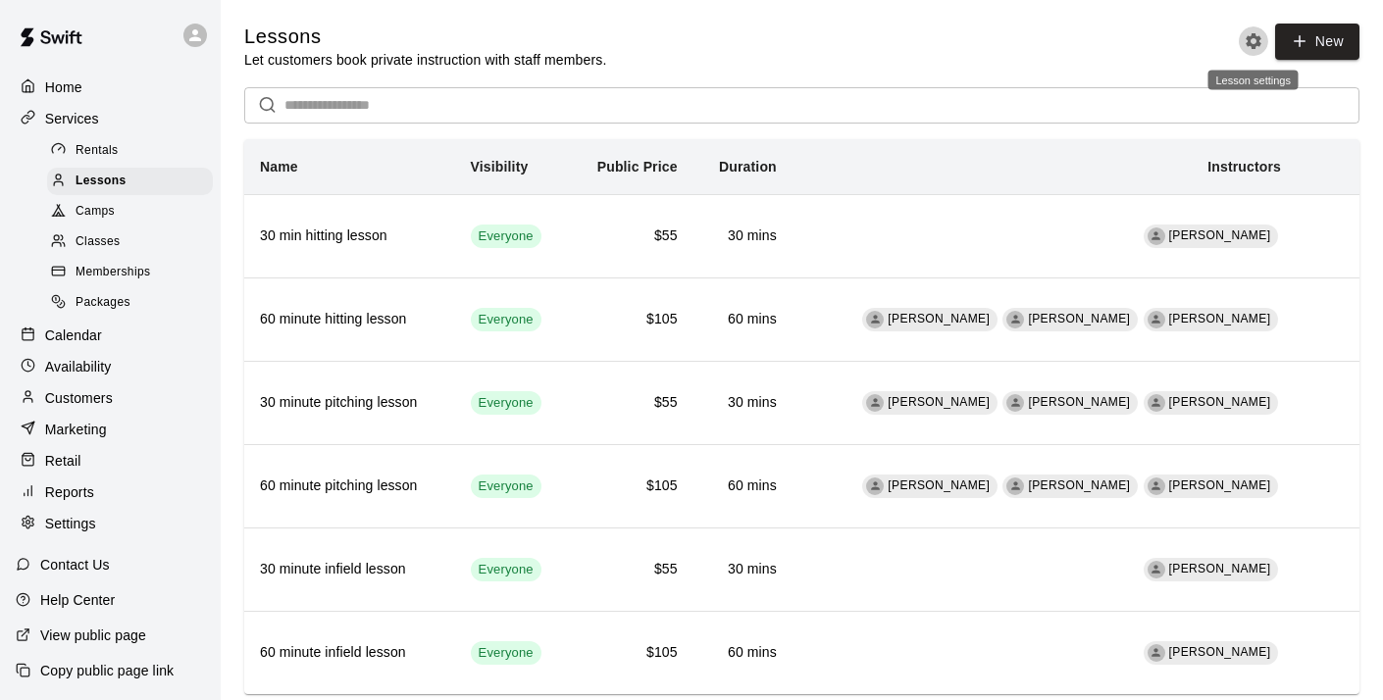
click at [1253, 37] on icon "Lesson settings" at bounding box center [1254, 41] width 16 height 16
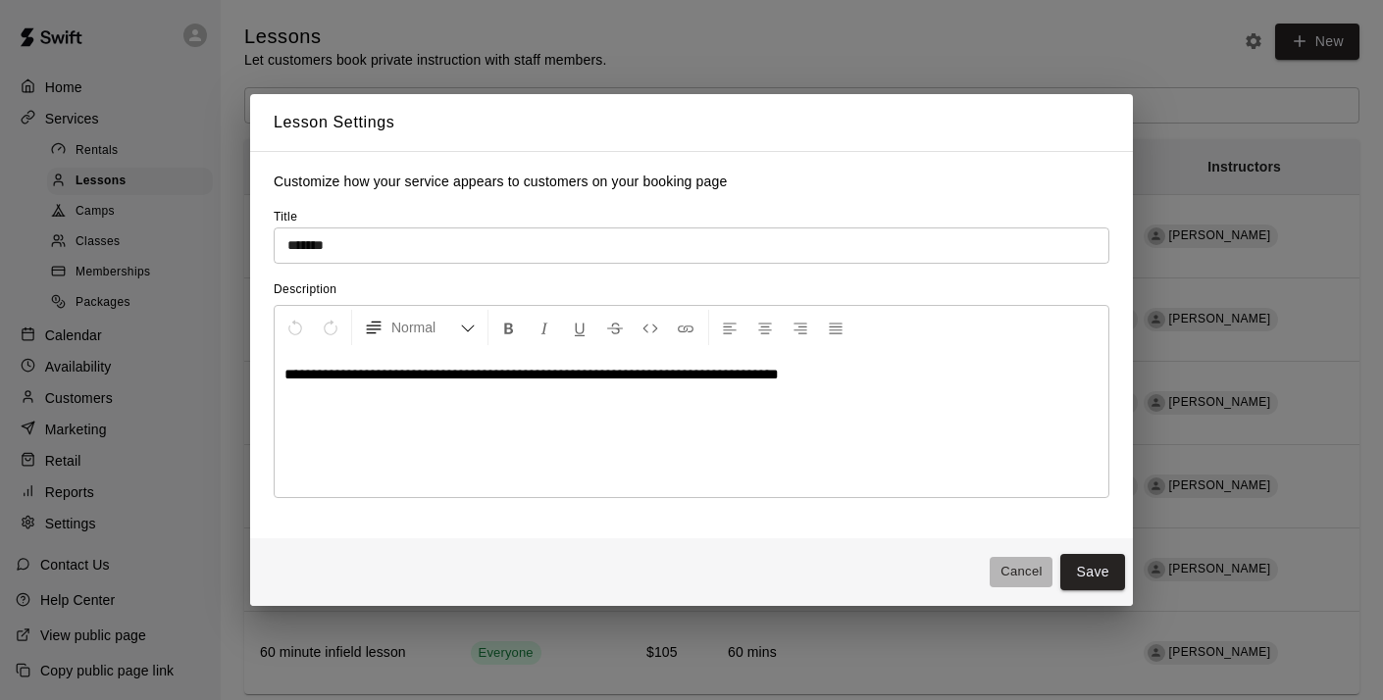
click at [1013, 571] on button "Cancel" at bounding box center [1021, 572] width 63 height 30
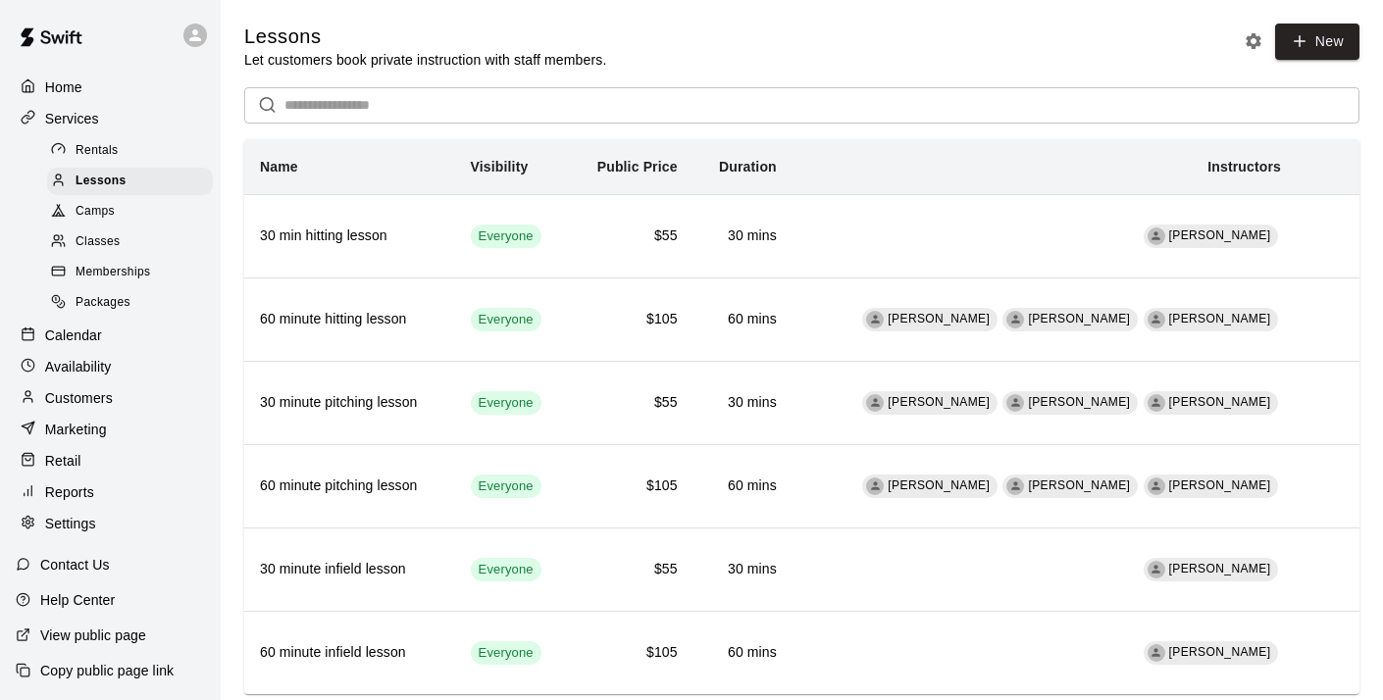
click at [102, 150] on span "Rentals" at bounding box center [97, 151] width 43 height 20
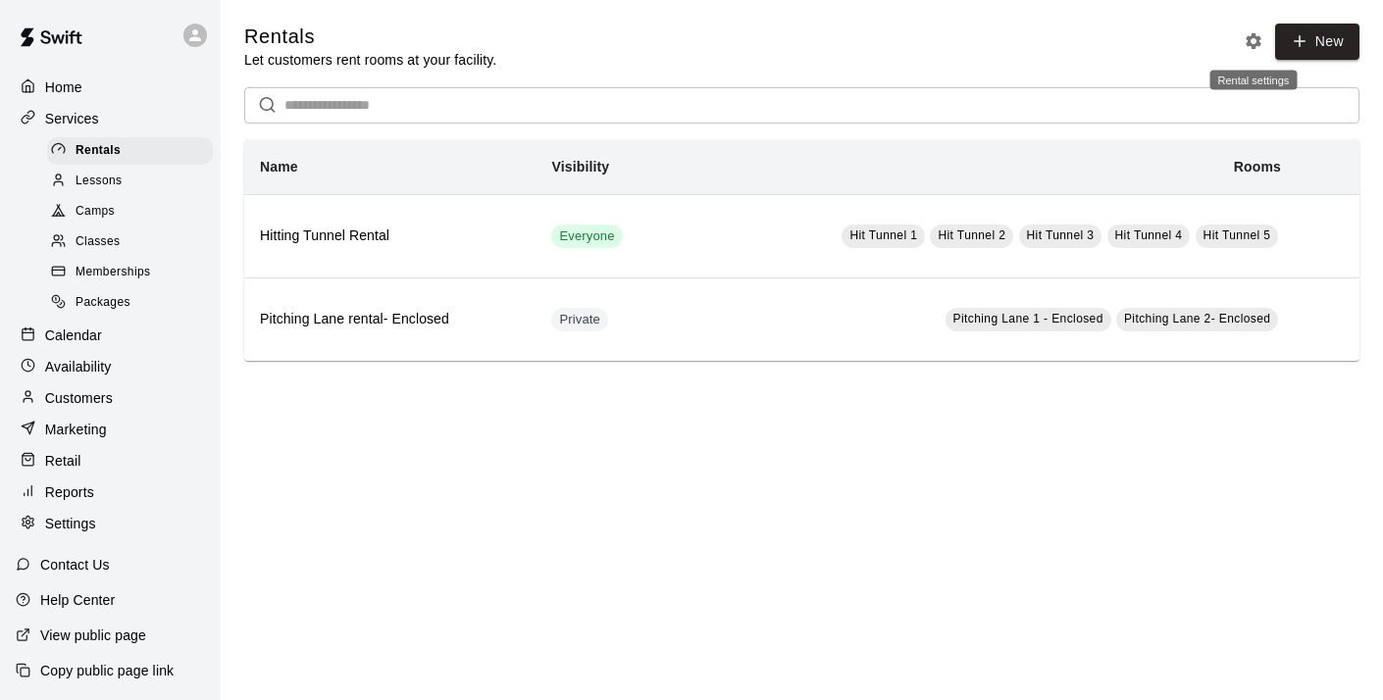
click at [1252, 47] on icon "Rental settings" at bounding box center [1254, 41] width 16 height 16
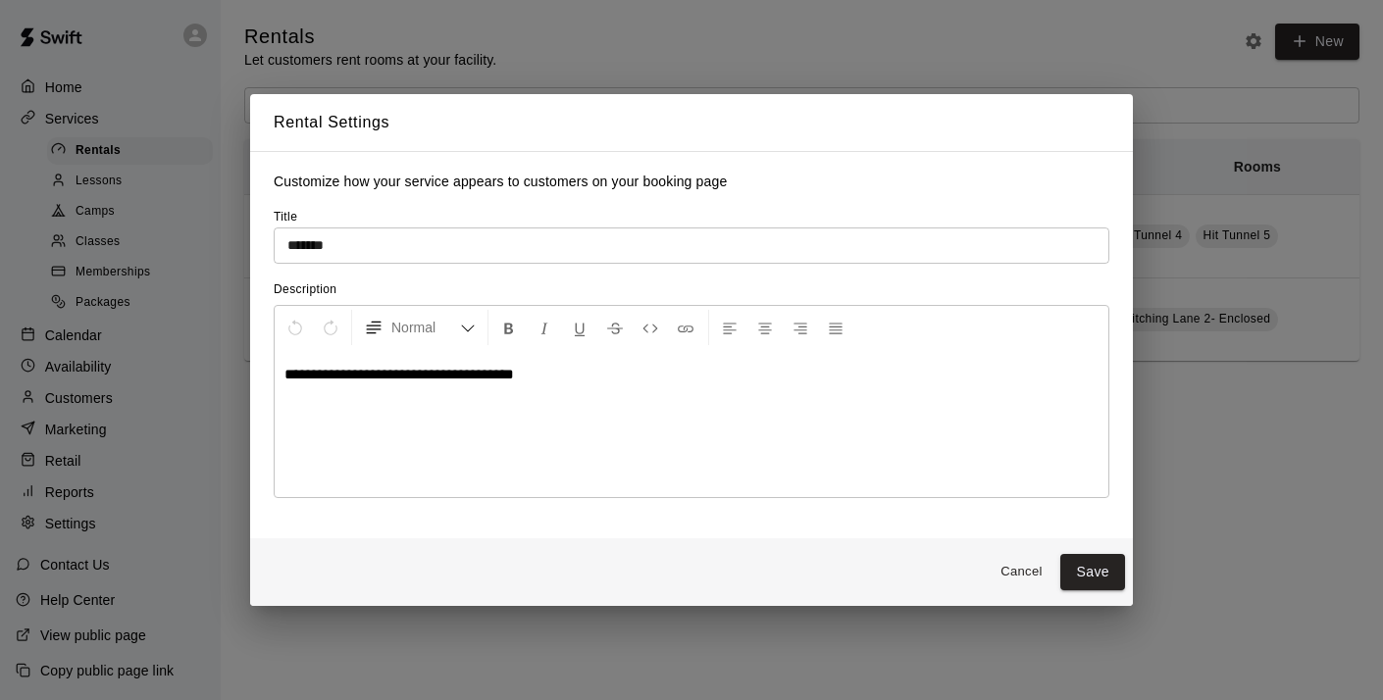
click at [1032, 571] on button "Cancel" at bounding box center [1021, 572] width 63 height 30
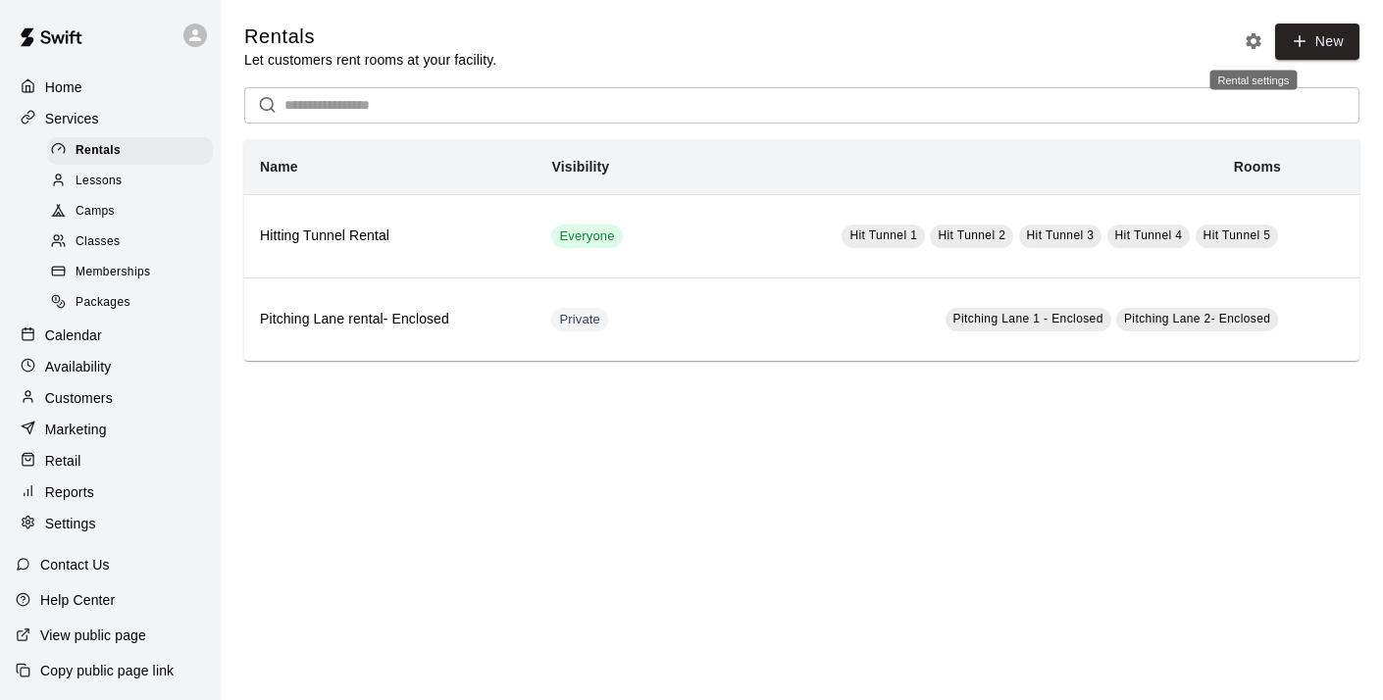
click at [1252, 40] on icon "Rental settings" at bounding box center [1254, 41] width 20 height 20
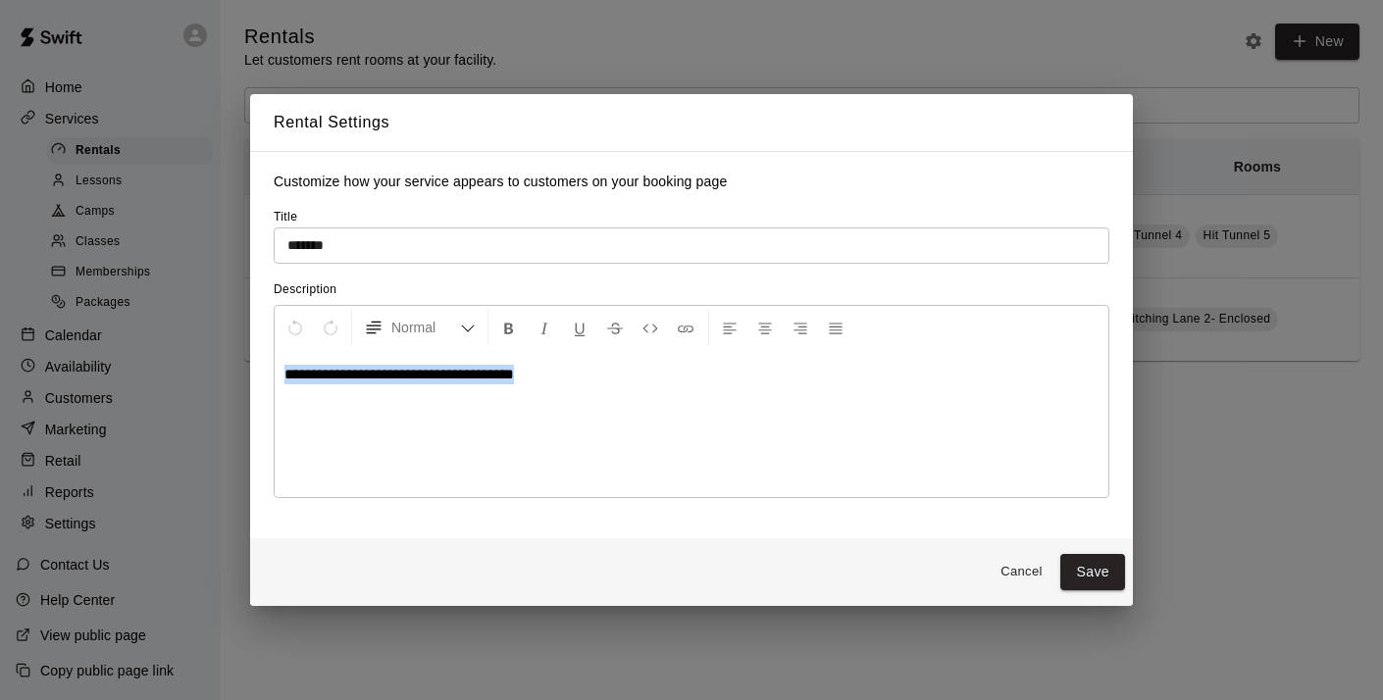
drag, startPoint x: 586, startPoint y: 381, endPoint x: 220, endPoint y: 377, distance: 365.9
click at [221, 377] on div "**********" at bounding box center [691, 350] width 1383 height 700
click at [1091, 572] on button "Save" at bounding box center [1092, 572] width 65 height 36
